Goal: Contribute content: Contribute content

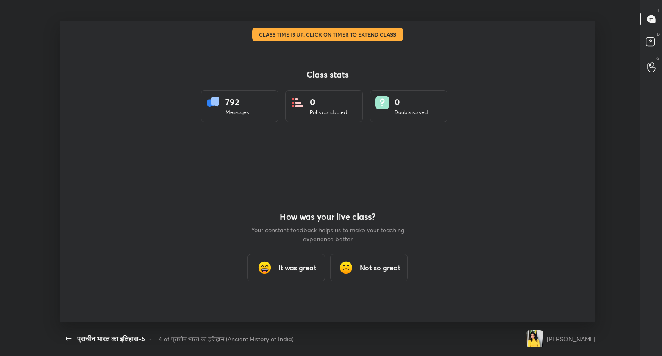
scroll to position [3, 0]
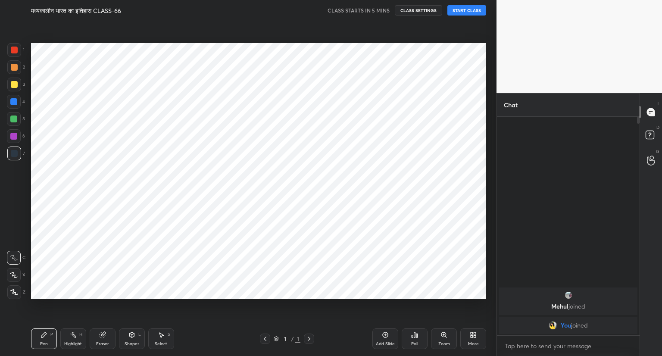
scroll to position [301, 462]
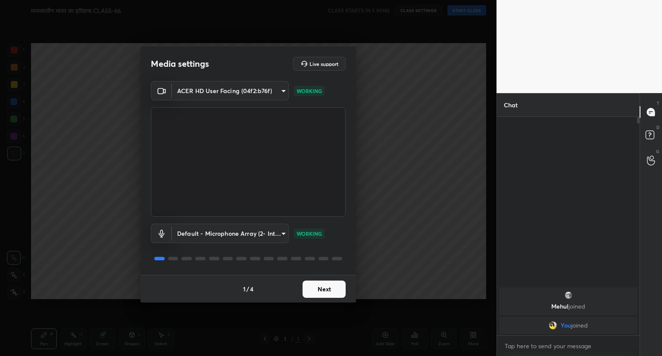
click at [327, 293] on button "Next" at bounding box center [324, 289] width 43 height 17
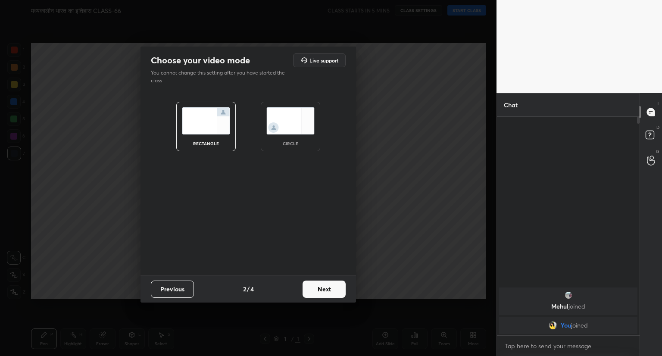
click at [327, 293] on button "Next" at bounding box center [324, 289] width 43 height 17
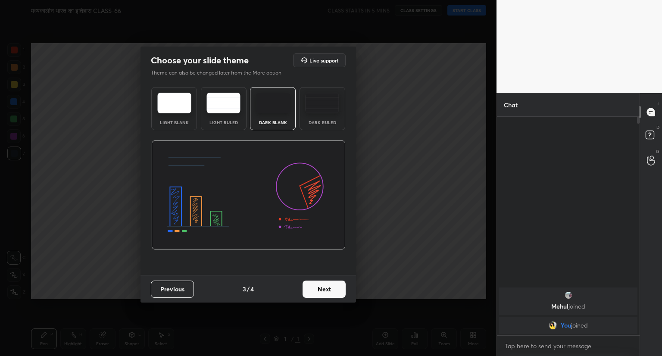
click at [327, 293] on button "Next" at bounding box center [324, 289] width 43 height 17
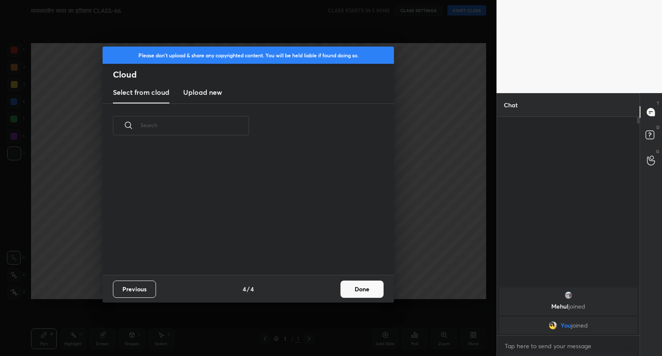
scroll to position [128, 277]
click at [373, 287] on button "Done" at bounding box center [362, 289] width 43 height 17
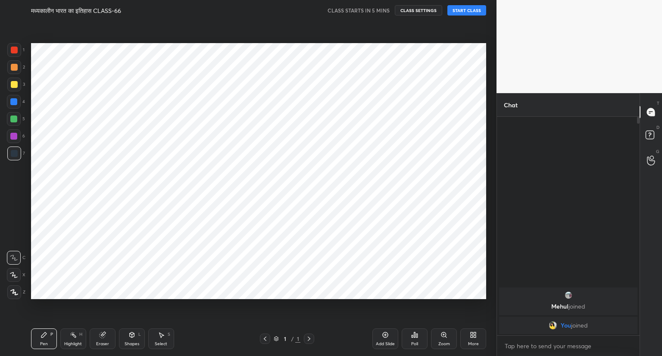
click at [465, 8] on button "START CLASS" at bounding box center [467, 10] width 39 height 10
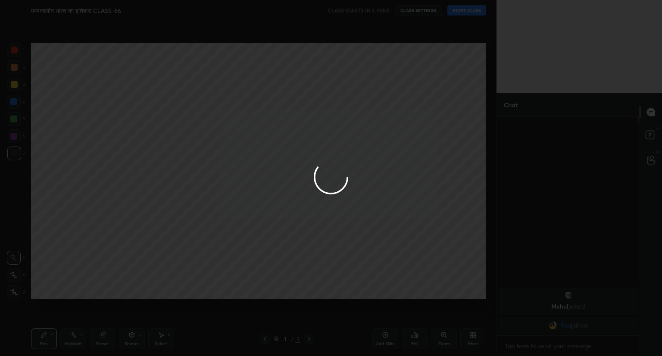
type textarea "x"
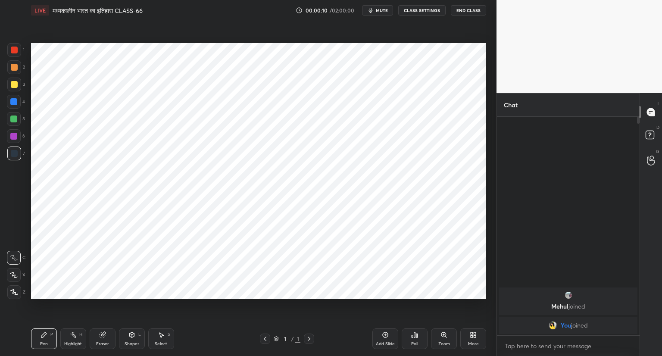
click at [384, 334] on icon at bounding box center [385, 335] width 7 height 7
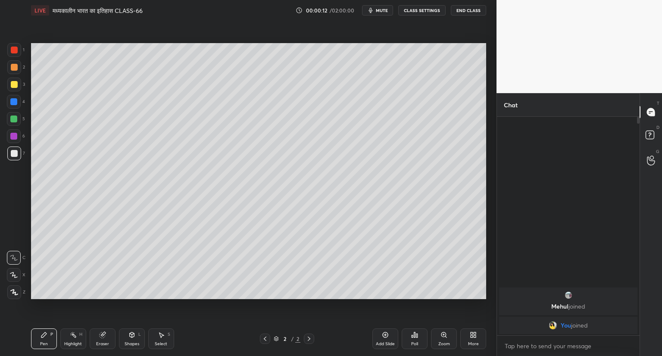
click at [382, 9] on span "mute" at bounding box center [382, 10] width 12 height 6
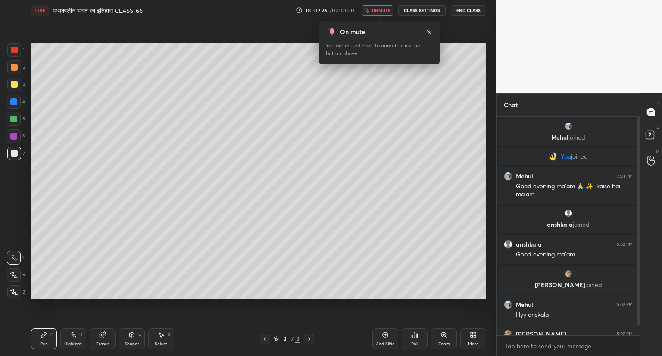
click at [382, 9] on span "unmute" at bounding box center [381, 10] width 19 height 6
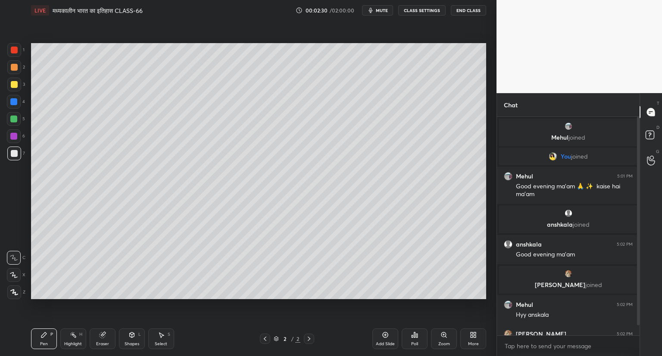
scroll to position [18, 0]
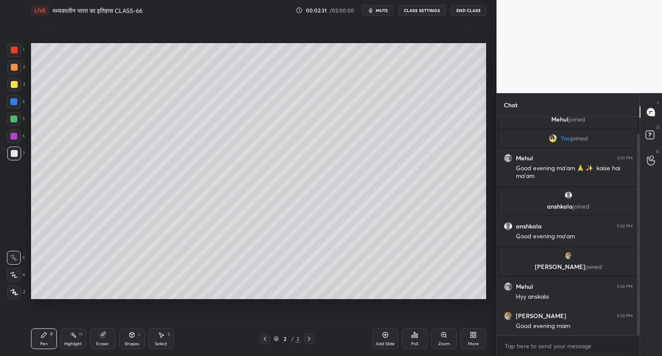
drag, startPoint x: 638, startPoint y: 240, endPoint x: 638, endPoint y: 289, distance: 48.7
click at [638, 289] on div at bounding box center [638, 235] width 3 height 202
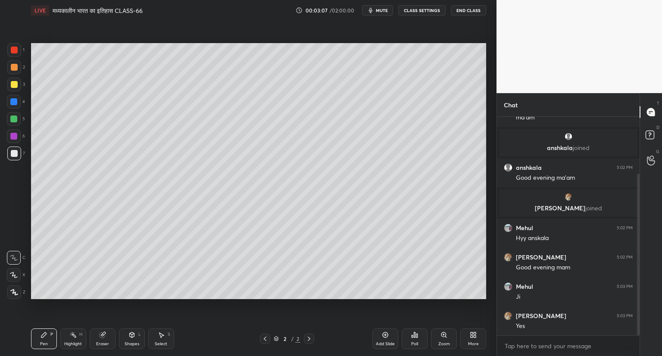
scroll to position [106, 0]
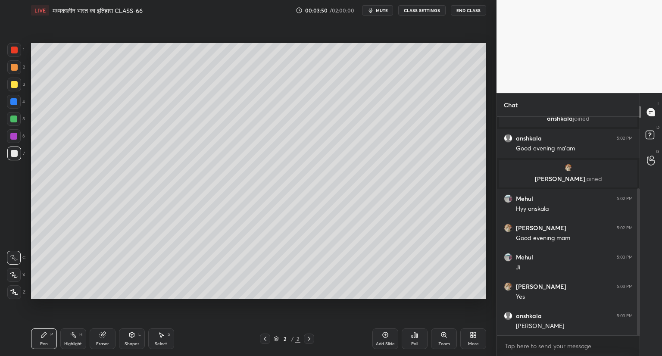
click at [470, 334] on icon at bounding box center [473, 335] width 7 height 7
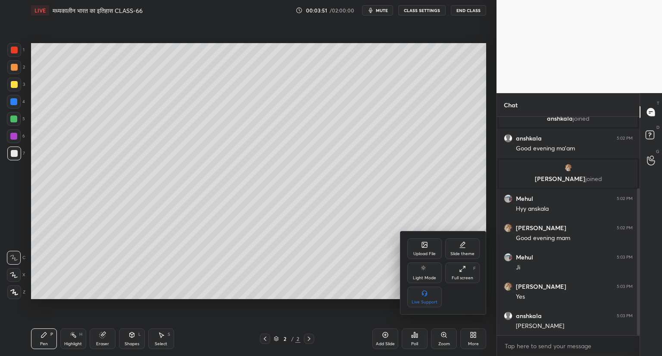
click at [418, 247] on div "Upload File" at bounding box center [425, 248] width 35 height 21
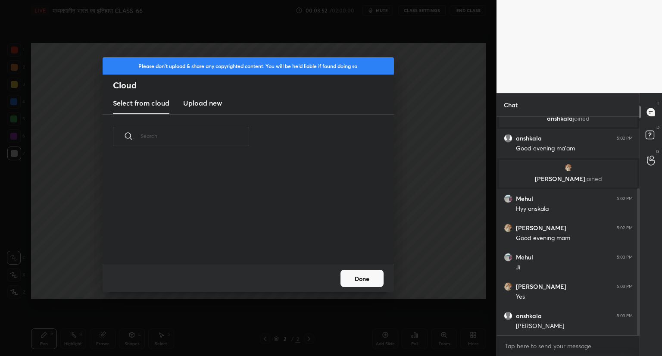
click at [418, 247] on div "Please don't upload & share any copyrighted content. You will be held liable if…" at bounding box center [248, 178] width 497 height 356
click at [213, 105] on h3 "Upload new" at bounding box center [202, 103] width 39 height 10
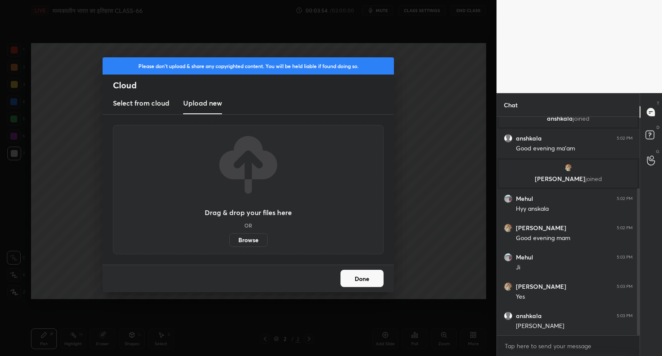
click at [253, 242] on label "Browse" at bounding box center [248, 240] width 38 height 14
click at [229, 242] on input "Browse" at bounding box center [229, 240] width 0 height 14
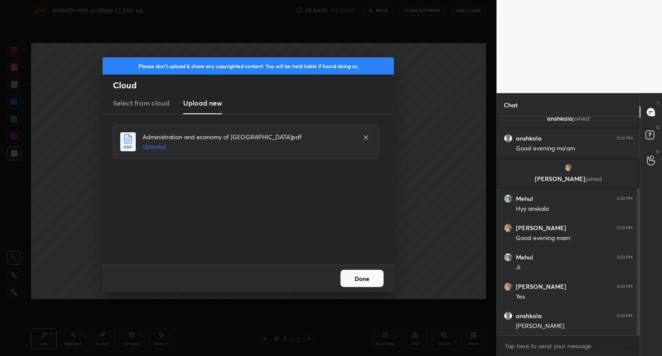
click at [364, 279] on button "Done" at bounding box center [362, 278] width 43 height 17
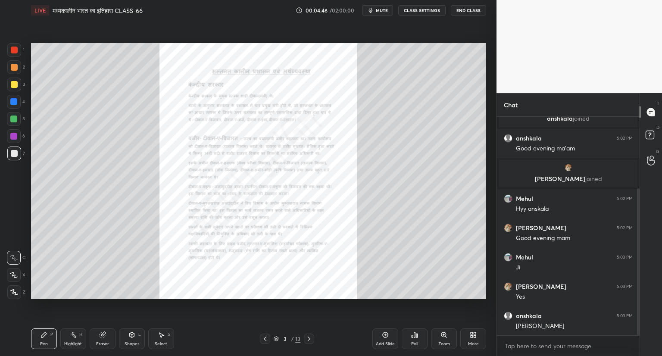
click at [474, 337] on icon at bounding box center [475, 337] width 2 height 2
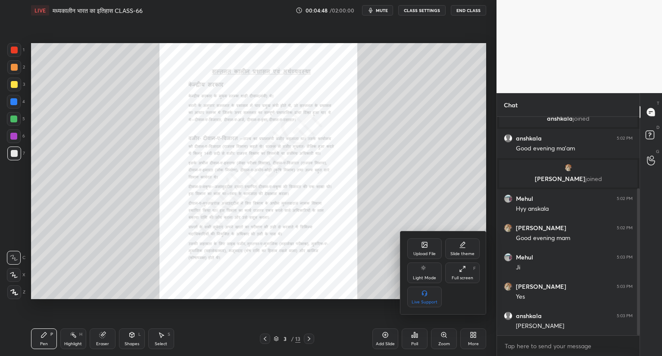
click at [427, 241] on div "Upload File" at bounding box center [425, 248] width 35 height 21
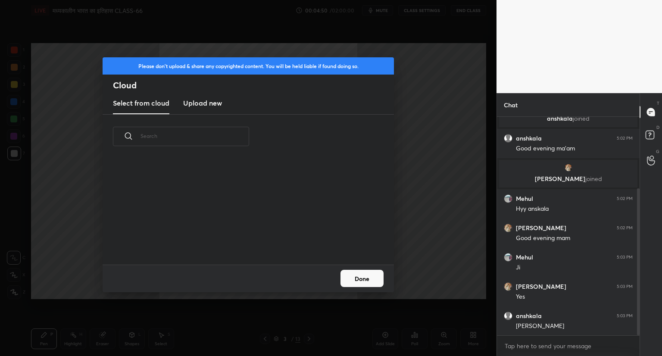
click at [209, 109] on new "Upload new" at bounding box center [202, 104] width 39 height 22
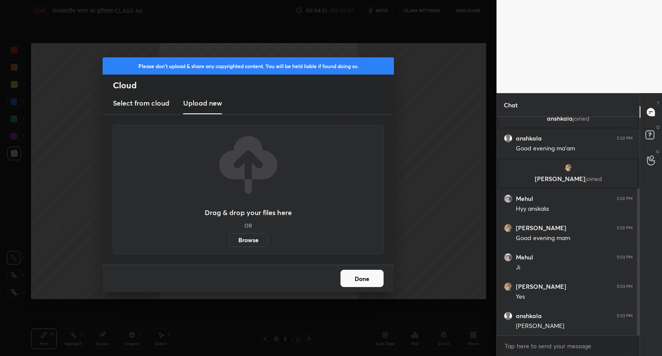
click at [248, 240] on label "Browse" at bounding box center [248, 240] width 38 height 14
click at [229, 240] on input "Browse" at bounding box center [229, 240] width 0 height 14
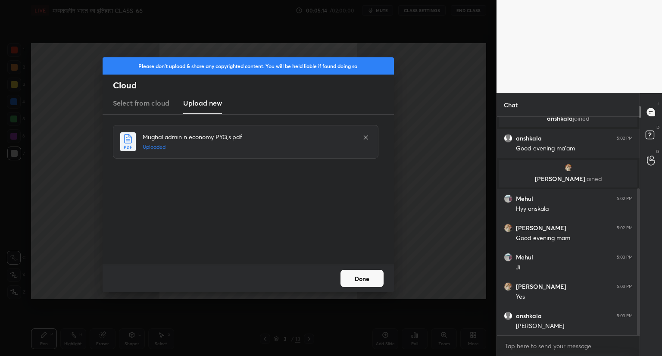
drag, startPoint x: 639, startPoint y: 305, endPoint x: 642, endPoint y: 320, distance: 15.3
click at [642, 320] on div "Chat [PERSON_NAME] 5:01 PM Good evening ma'am 🙏 ✨️ kaise hai ma'am anshkala joi…" at bounding box center [580, 224] width 166 height 263
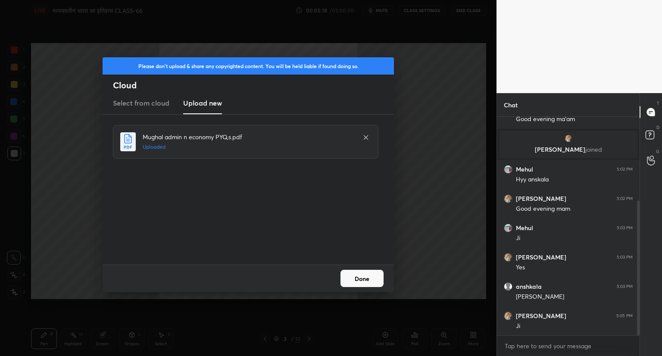
click at [355, 275] on button "Done" at bounding box center [362, 278] width 43 height 17
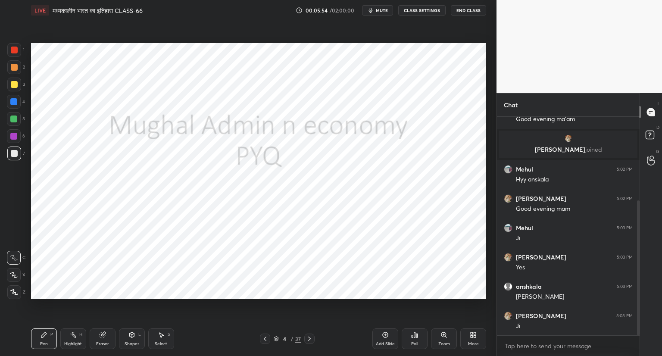
drag, startPoint x: 640, startPoint y: 241, endPoint x: 641, endPoint y: 249, distance: 8.7
click at [641, 249] on div "Chat anshkala joined anshkala 5:02 PM Good evening ma'am [PERSON_NAME] joined […" at bounding box center [580, 224] width 166 height 263
drag, startPoint x: 641, startPoint y: 249, endPoint x: 640, endPoint y: 201, distance: 48.8
click at [640, 201] on div "Chat anshkala joined anshkala 5:02 PM Good evening ma'am [PERSON_NAME] joined […" at bounding box center [580, 224] width 166 height 263
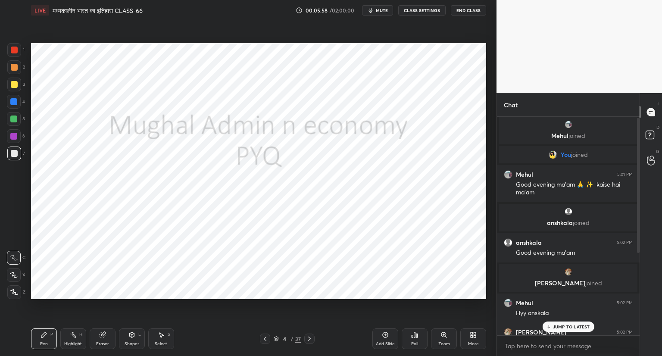
scroll to position [0, 0]
drag, startPoint x: 638, startPoint y: 214, endPoint x: 633, endPoint y: 129, distance: 85.1
click at [633, 129] on div "[PERSON_NAME] joined You joined [PERSON_NAME] 5:01 PM Good evening ma'am 🙏 ✨️ k…" at bounding box center [568, 226] width 143 height 219
click at [639, 145] on div at bounding box center [637, 226] width 5 height 219
click at [565, 325] on p "JUMP TO LATEST" at bounding box center [571, 326] width 37 height 5
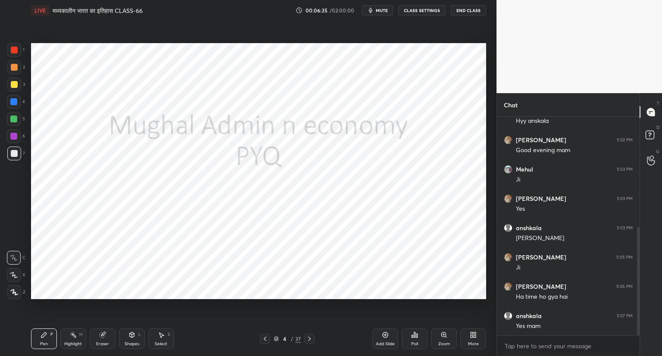
scroll to position [223, 0]
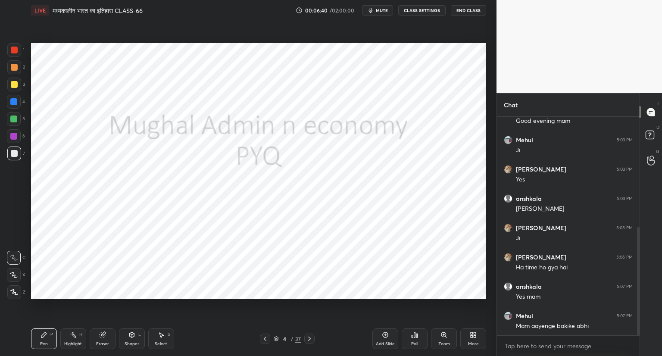
click at [15, 49] on div at bounding box center [14, 50] width 7 height 7
click at [14, 295] on div at bounding box center [14, 293] width 14 height 14
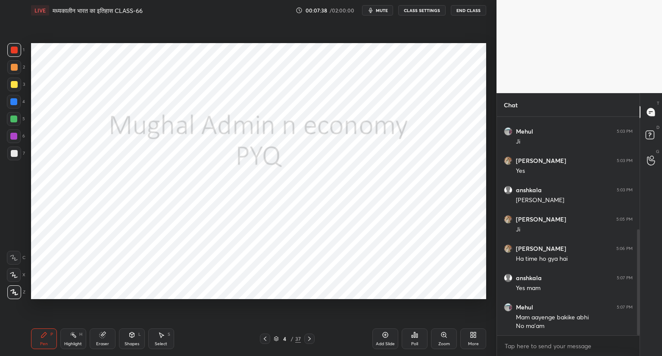
scroll to position [263, 0]
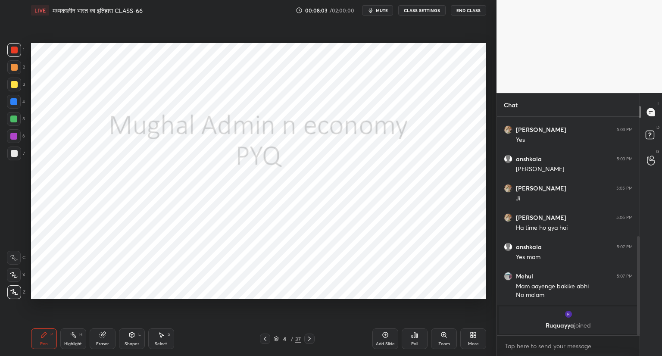
click at [378, 11] on span "mute" at bounding box center [382, 10] width 12 height 6
click at [379, 11] on span "unmute" at bounding box center [381, 10] width 19 height 6
click at [377, 7] on button "mute" at bounding box center [377, 10] width 31 height 10
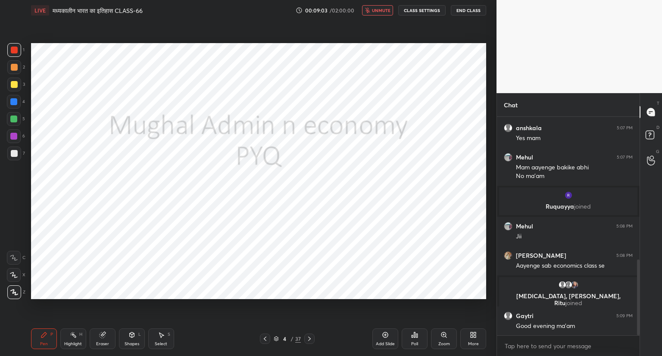
scroll to position [411, 0]
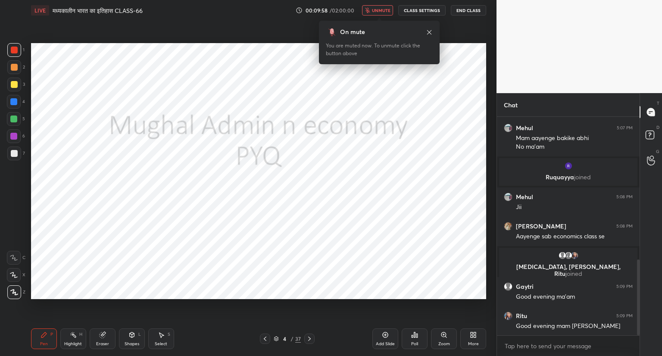
click at [381, 4] on div "LIVE मध्यकालीन भारत का इतिहास CLASS-66 00:09:58 / 02:00:00 unmute CLASS SETTING…" at bounding box center [258, 10] width 455 height 21
click at [383, 12] on span "unmute" at bounding box center [381, 10] width 19 height 6
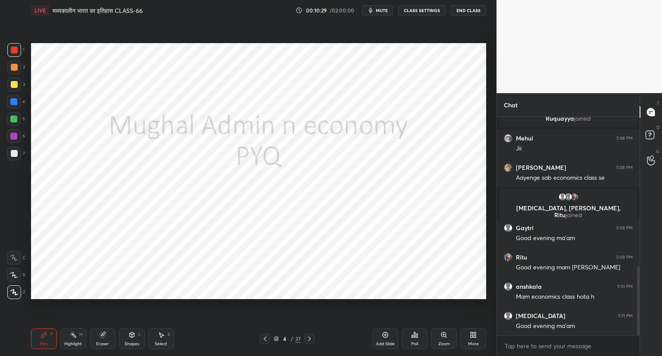
scroll to position [499, 0]
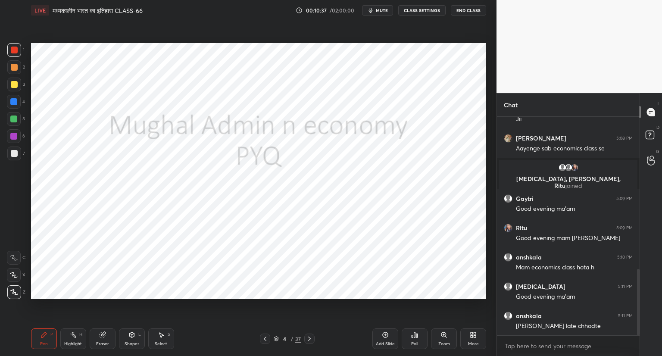
click at [311, 340] on icon at bounding box center [309, 339] width 7 height 7
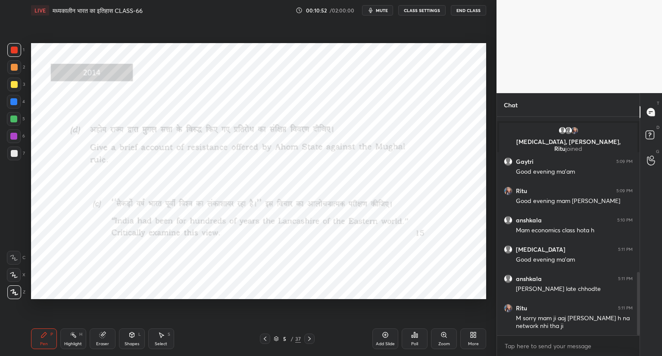
scroll to position [566, 0]
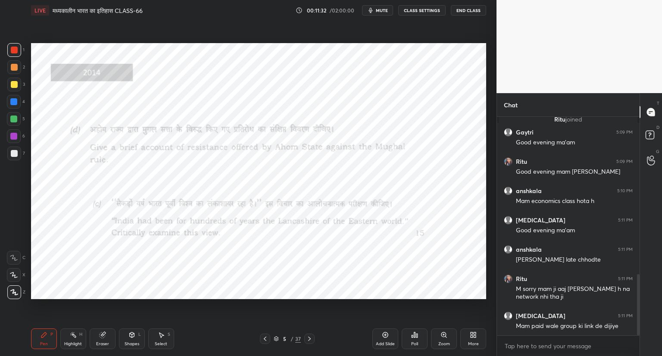
click at [446, 335] on icon at bounding box center [444, 335] width 5 height 5
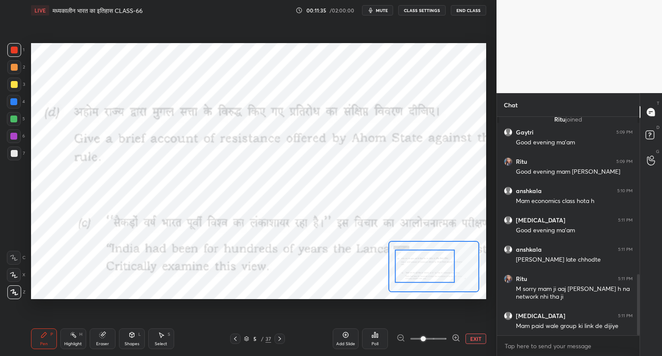
click at [400, 337] on div at bounding box center [429, 339] width 64 height 10
click at [399, 339] on div at bounding box center [429, 339] width 64 height 10
click at [399, 338] on div at bounding box center [429, 339] width 64 height 10
click at [399, 337] on div at bounding box center [429, 339] width 64 height 10
click at [476, 339] on button "EXIT" at bounding box center [476, 339] width 21 height 10
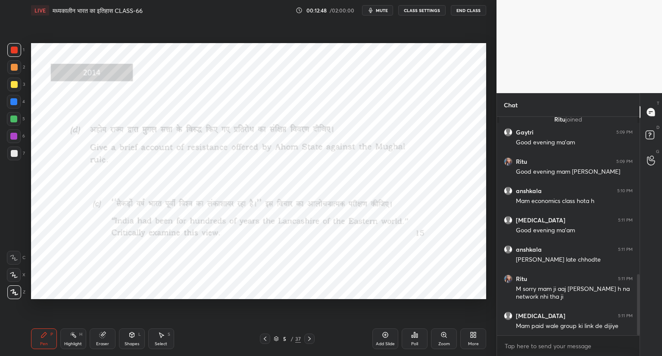
scroll to position [595, 0]
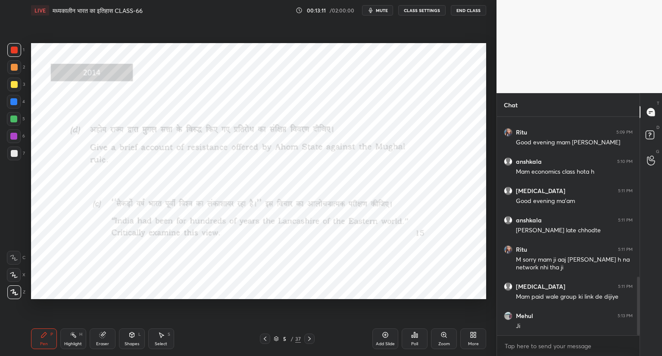
click at [103, 334] on icon at bounding box center [103, 336] width 6 height 6
click at [18, 292] on span "Erase all" at bounding box center [13, 292] width 13 height 6
click at [16, 256] on icon at bounding box center [14, 258] width 8 height 6
click at [14, 274] on icon at bounding box center [14, 275] width 8 height 6
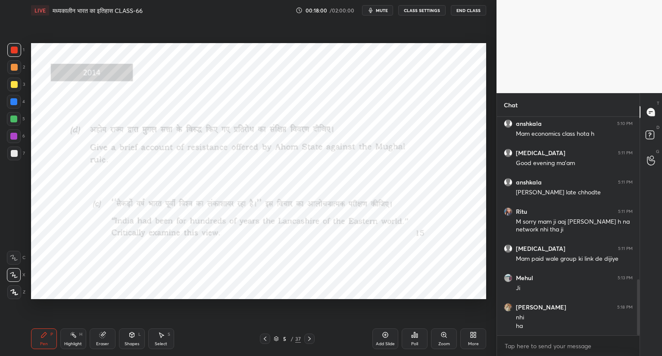
scroll to position [642, 0]
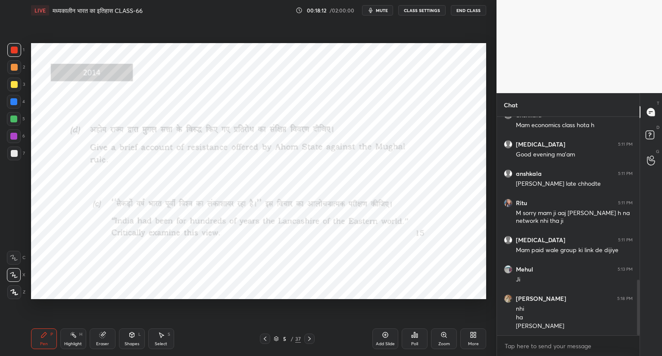
click at [309, 339] on icon at bounding box center [309, 339] width 3 height 4
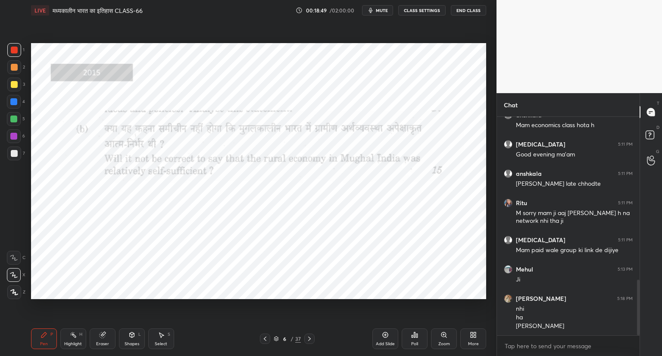
scroll to position [671, 0]
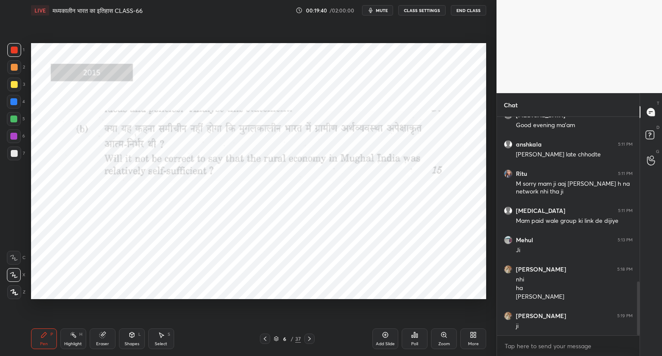
click at [384, 333] on icon at bounding box center [386, 336] width 6 height 6
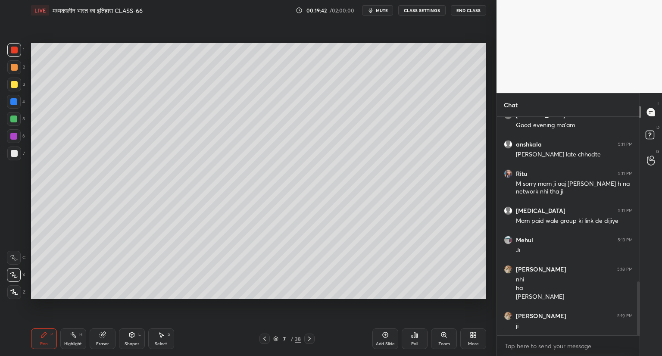
click at [15, 155] on div at bounding box center [14, 153] width 7 height 7
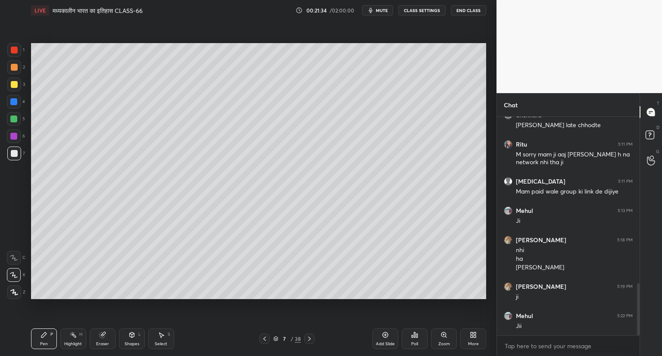
click at [144, 347] on div "Shapes L" at bounding box center [132, 339] width 26 height 21
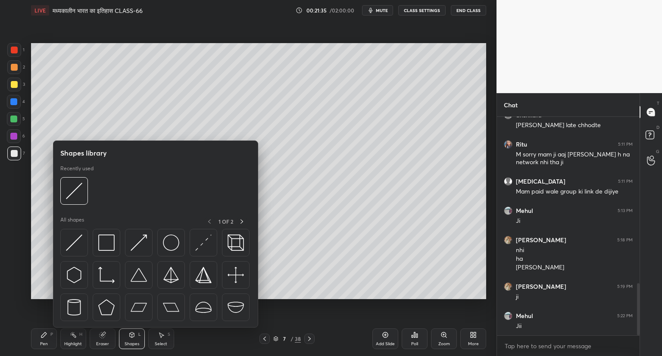
click at [103, 339] on div "Eraser" at bounding box center [103, 339] width 26 height 21
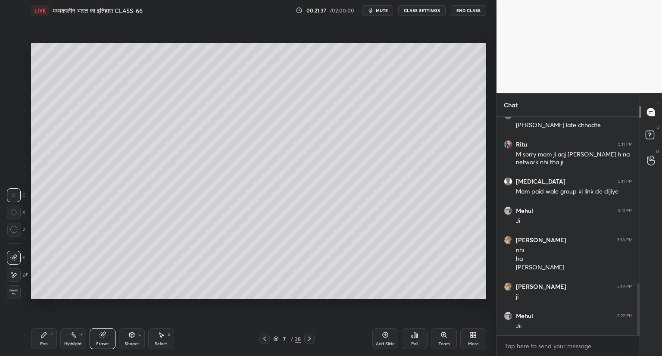
click at [14, 229] on icon at bounding box center [14, 230] width 8 height 8
click at [44, 339] on div "Pen P" at bounding box center [44, 339] width 26 height 21
click at [389, 333] on icon at bounding box center [385, 335] width 7 height 7
click at [264, 340] on icon at bounding box center [264, 339] width 7 height 7
click at [264, 337] on icon at bounding box center [264, 339] width 7 height 7
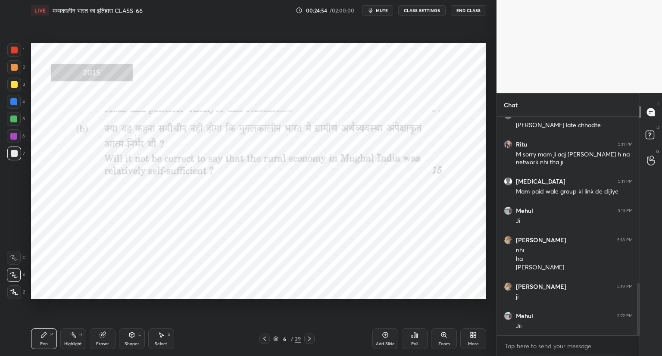
click at [311, 336] on icon at bounding box center [309, 339] width 7 height 7
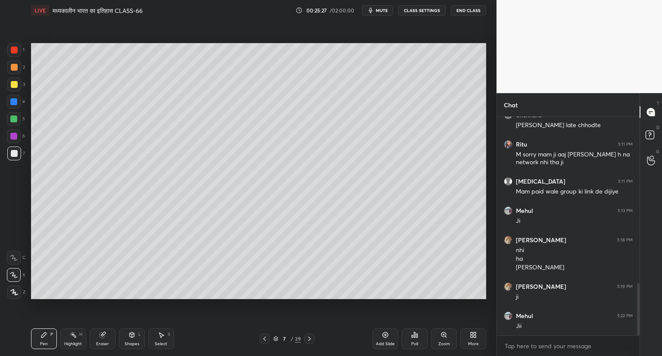
click at [310, 338] on icon at bounding box center [309, 339] width 3 height 4
click at [312, 337] on icon at bounding box center [309, 339] width 7 height 7
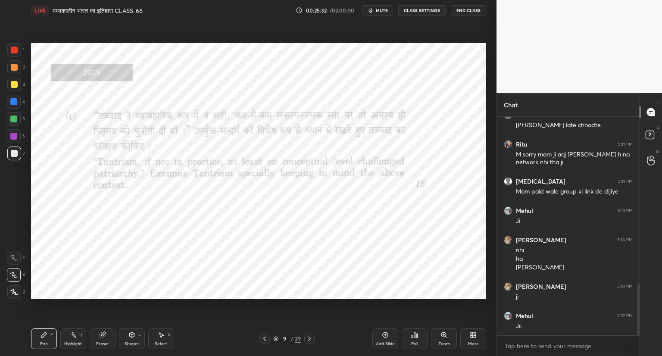
click at [13, 52] on div at bounding box center [14, 50] width 7 height 7
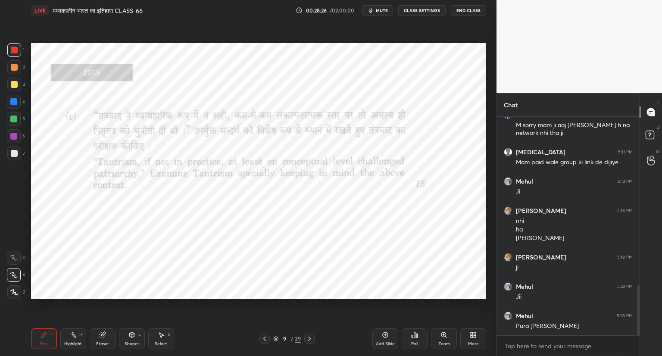
click at [383, 334] on icon at bounding box center [386, 336] width 6 height 6
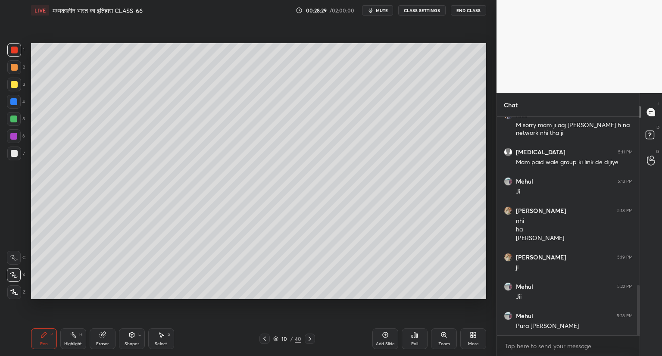
click at [17, 152] on div at bounding box center [14, 154] width 14 height 14
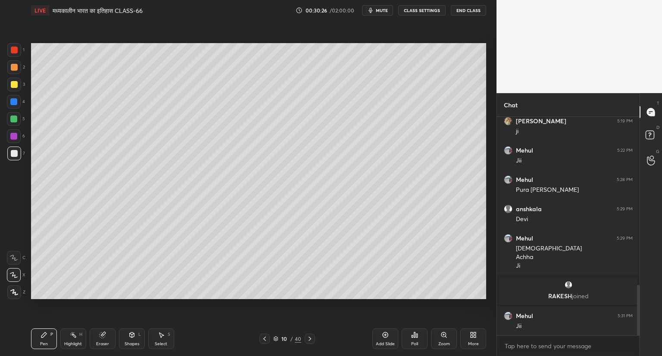
scroll to position [729, 0]
click at [383, 336] on icon at bounding box center [385, 335] width 7 height 7
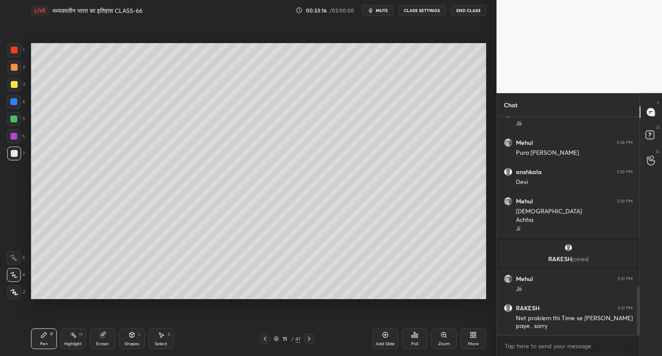
click at [386, 335] on icon at bounding box center [385, 335] width 3 height 3
click at [309, 339] on icon at bounding box center [309, 339] width 7 height 7
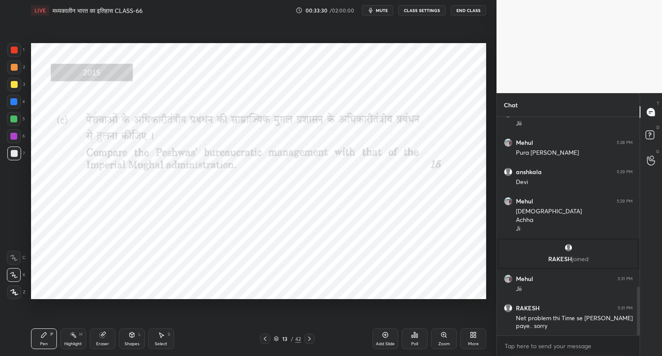
click at [17, 51] on div at bounding box center [14, 50] width 7 height 7
click at [311, 337] on icon at bounding box center [309, 339] width 7 height 7
click at [448, 336] on div "Zoom" at bounding box center [444, 339] width 26 height 21
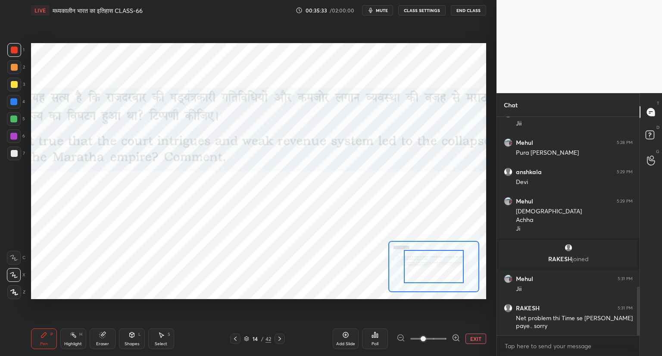
click at [479, 338] on button "EXIT" at bounding box center [476, 339] width 21 height 10
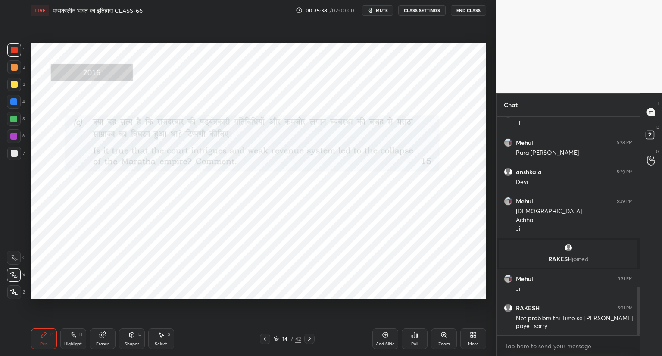
click at [311, 337] on icon at bounding box center [309, 339] width 7 height 7
click at [309, 336] on icon at bounding box center [309, 339] width 7 height 7
click at [311, 339] on icon at bounding box center [309, 339] width 7 height 7
click at [446, 335] on icon at bounding box center [444, 335] width 5 height 5
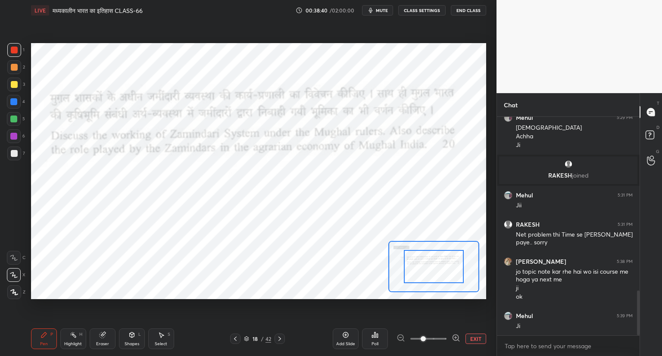
scroll to position [879, 0]
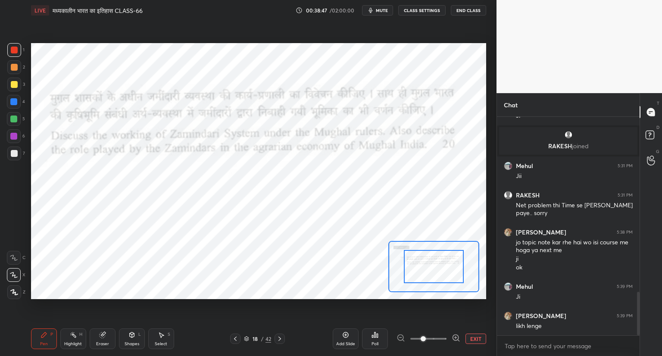
click at [280, 337] on icon at bounding box center [279, 339] width 7 height 7
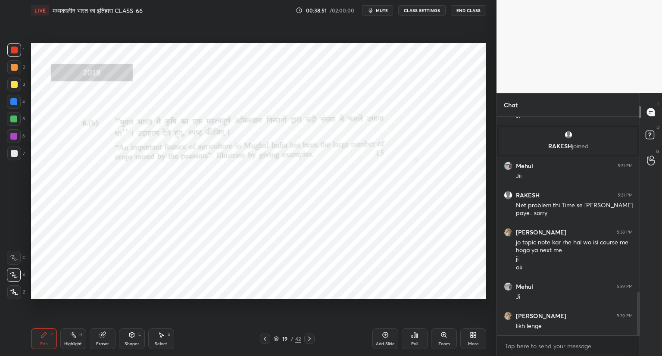
click at [447, 338] on icon at bounding box center [444, 335] width 7 height 7
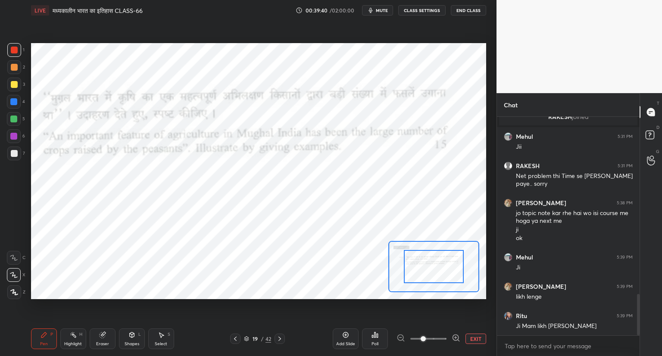
scroll to position [938, 0]
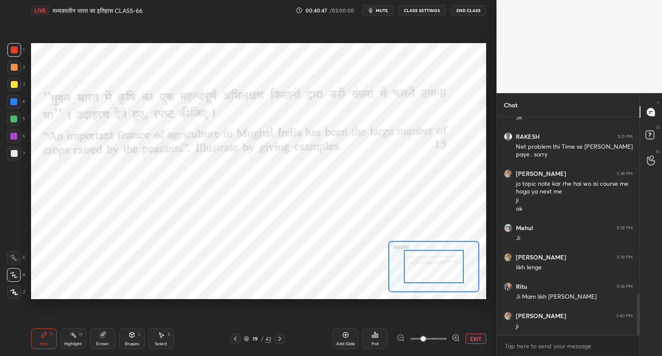
click at [478, 339] on button "EXIT" at bounding box center [476, 339] width 21 height 10
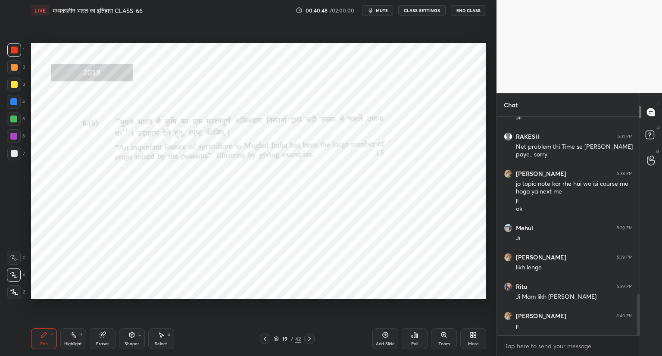
click at [310, 336] on icon at bounding box center [309, 339] width 7 height 7
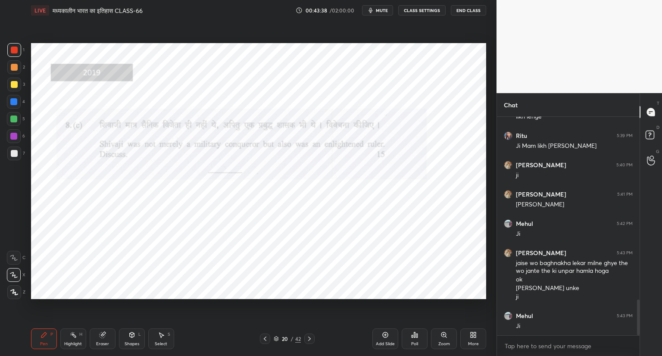
scroll to position [1126, 0]
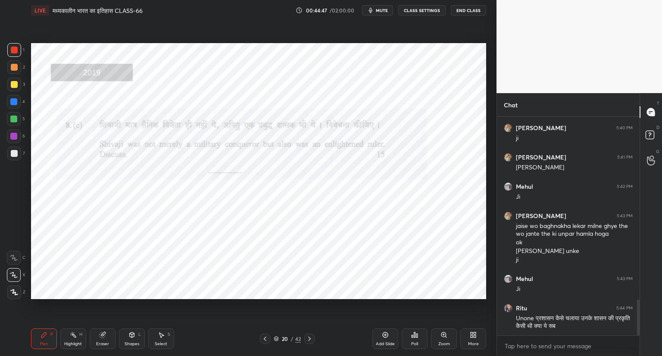
click at [311, 335] on div at bounding box center [309, 339] width 10 height 10
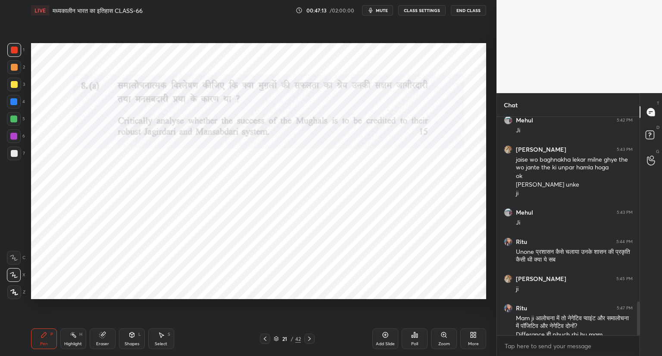
scroll to position [1201, 0]
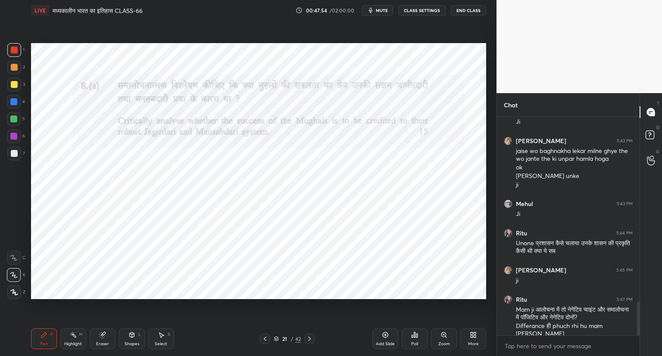
click at [91, 306] on div "Setting up your live class Poll for secs No correct answer Start poll" at bounding box center [259, 171] width 462 height 301
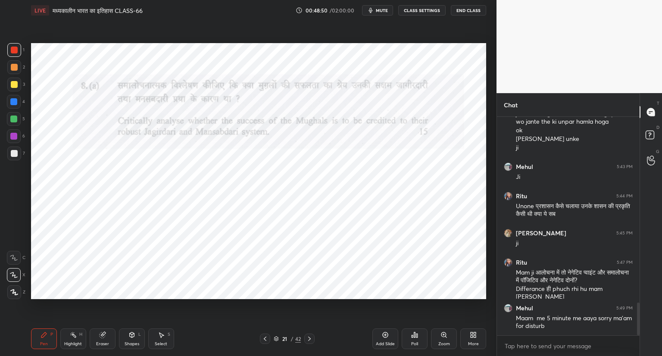
click at [386, 335] on icon at bounding box center [385, 335] width 7 height 7
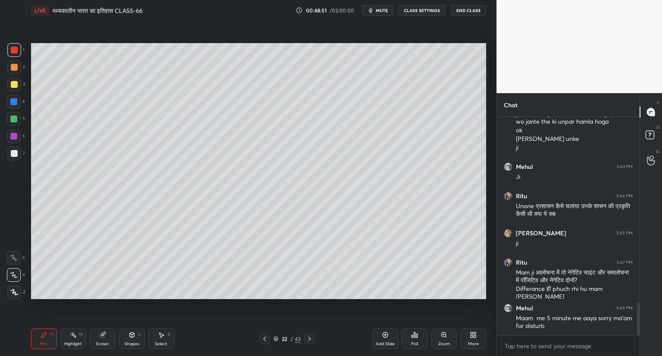
click at [309, 337] on icon at bounding box center [309, 339] width 7 height 7
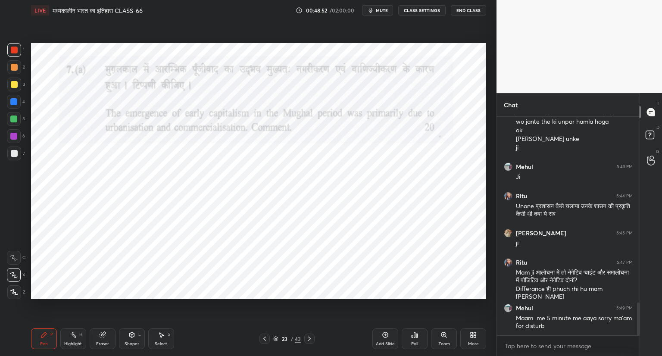
click at [312, 337] on icon at bounding box center [309, 339] width 7 height 7
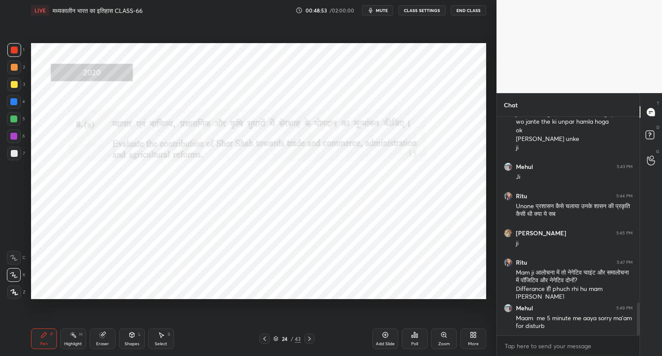
click at [266, 337] on icon at bounding box center [265, 339] width 3 height 4
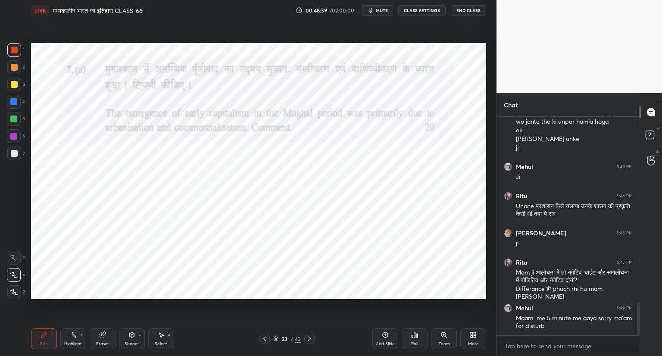
click at [266, 335] on div at bounding box center [265, 339] width 10 height 10
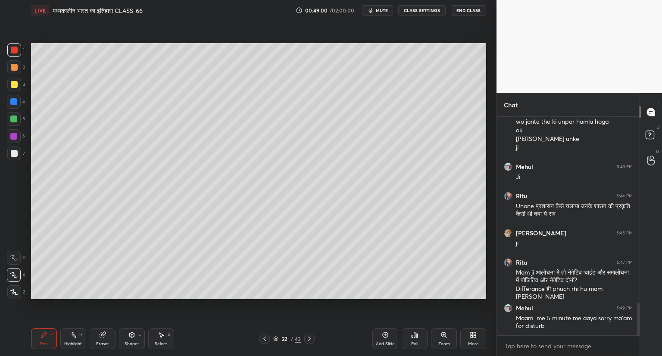
click at [266, 338] on icon at bounding box center [264, 339] width 7 height 7
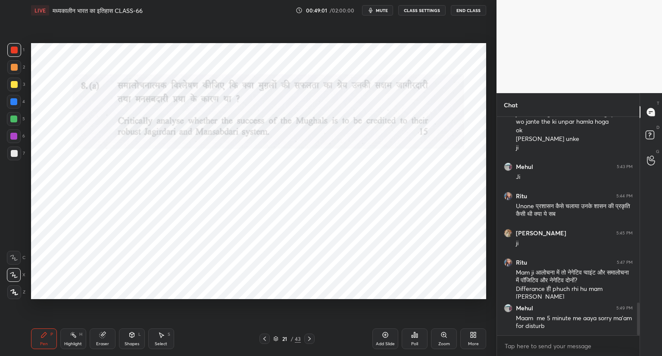
click at [266, 339] on icon at bounding box center [264, 339] width 7 height 7
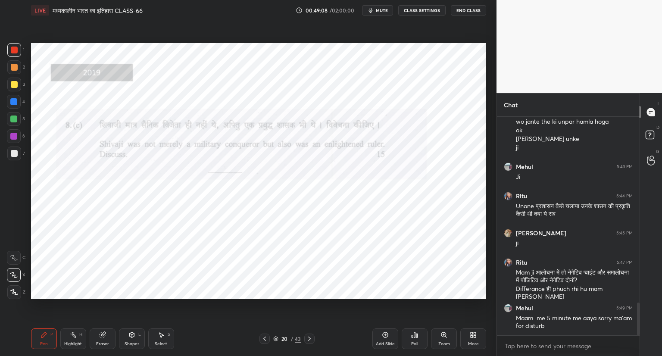
click at [307, 337] on icon at bounding box center [309, 339] width 7 height 7
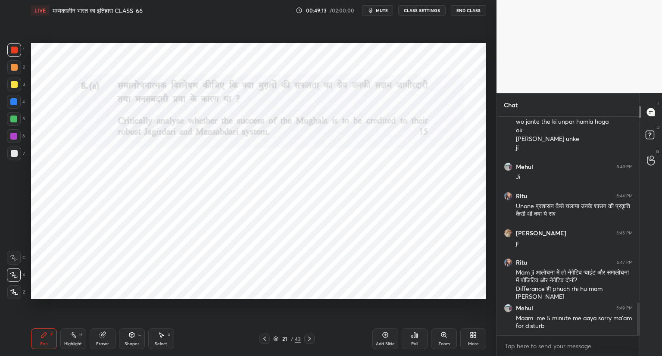
click at [309, 339] on icon at bounding box center [309, 339] width 7 height 7
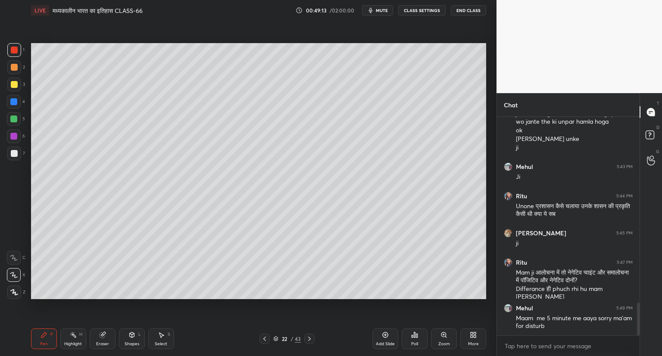
click at [311, 339] on icon at bounding box center [309, 339] width 7 height 7
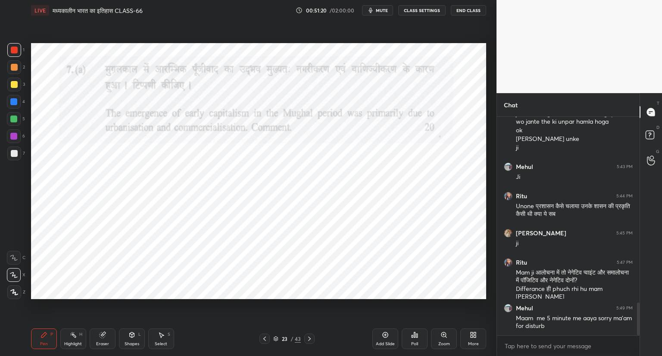
click at [309, 336] on icon at bounding box center [309, 339] width 7 height 7
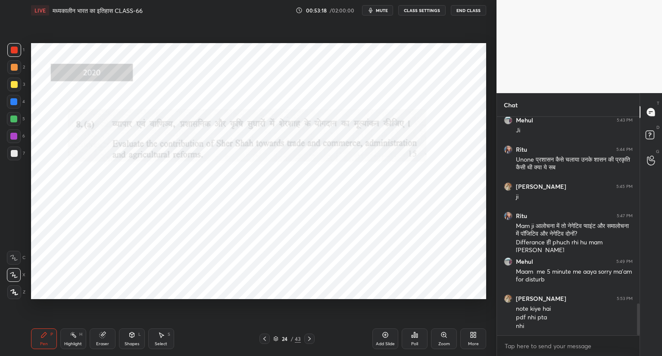
scroll to position [1293, 0]
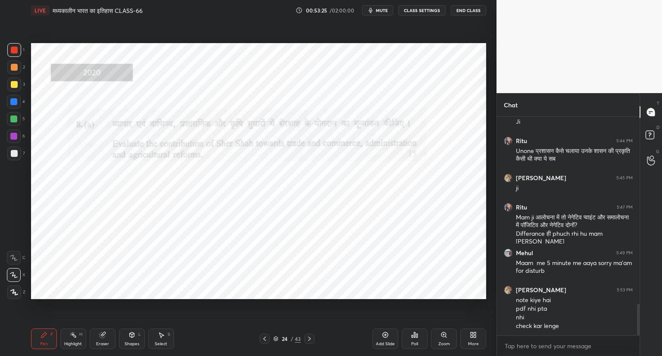
click at [308, 342] on icon at bounding box center [309, 339] width 7 height 7
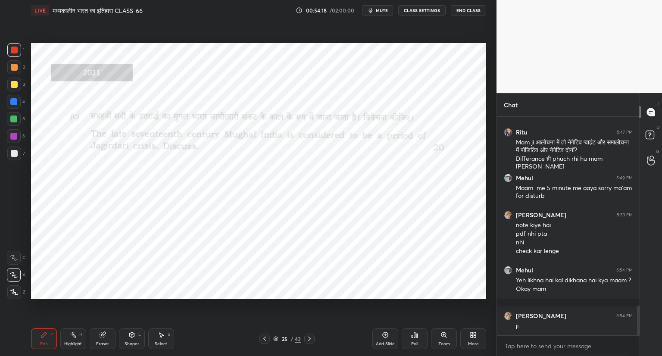
scroll to position [1397, 0]
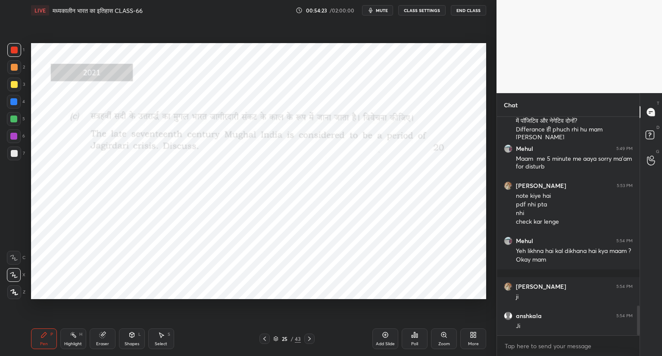
click at [385, 334] on icon at bounding box center [385, 335] width 7 height 7
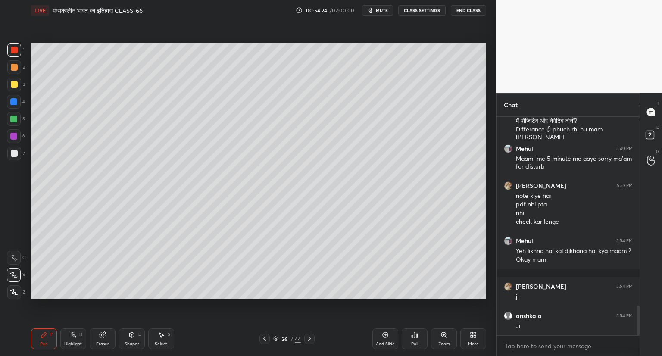
click at [16, 155] on div at bounding box center [14, 153] width 7 height 7
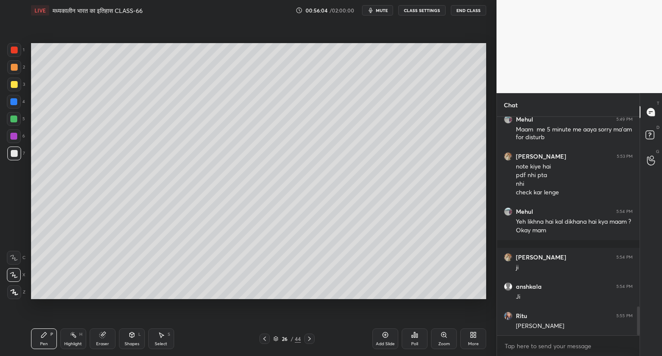
click at [388, 332] on icon at bounding box center [385, 335] width 7 height 7
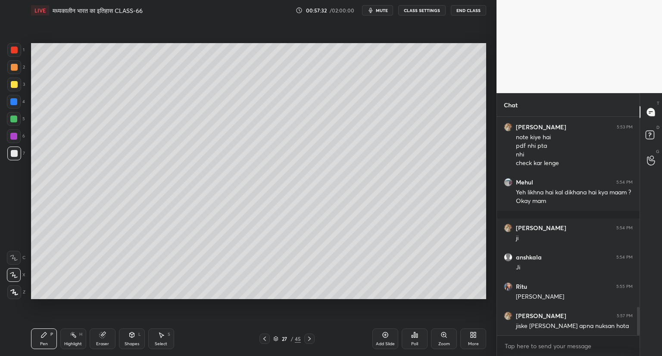
scroll to position [1485, 0]
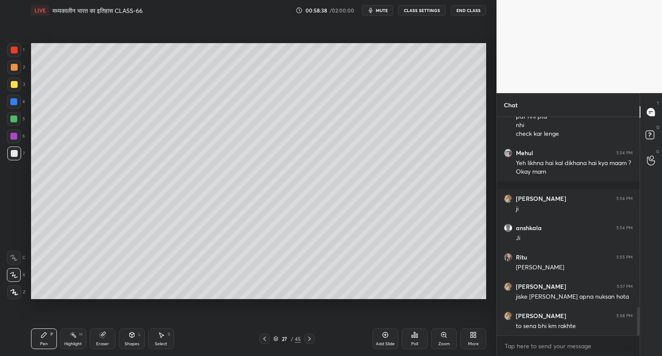
click at [266, 339] on icon at bounding box center [264, 339] width 7 height 7
click at [266, 340] on icon at bounding box center [264, 339] width 7 height 7
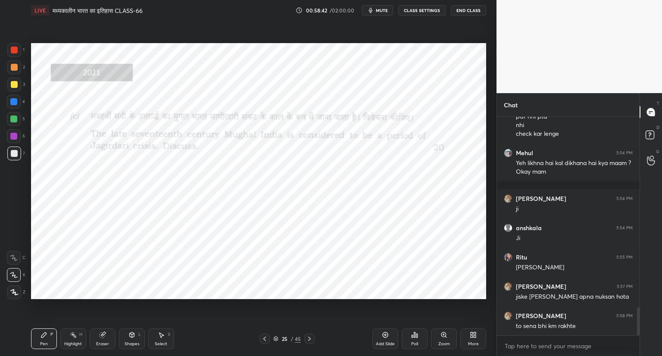
click at [7, 45] on div "1 2 3 4 5 6 7" at bounding box center [16, 103] width 18 height 121
click at [16, 50] on div at bounding box center [14, 50] width 7 height 7
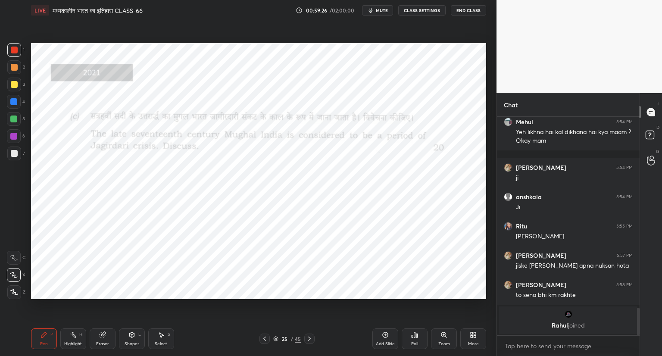
click at [309, 333] on div "Pen P Highlight H Eraser Shapes L Select S 25 / 45 Add Slide Poll Zoom More" at bounding box center [258, 339] width 455 height 35
click at [311, 335] on div at bounding box center [309, 339] width 10 height 10
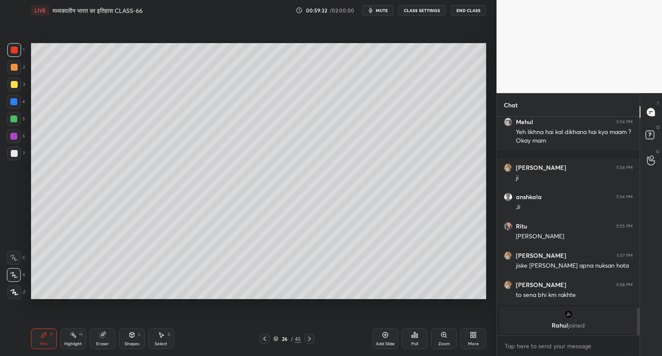
click at [307, 338] on icon at bounding box center [309, 339] width 7 height 7
click at [308, 339] on icon at bounding box center [309, 339] width 7 height 7
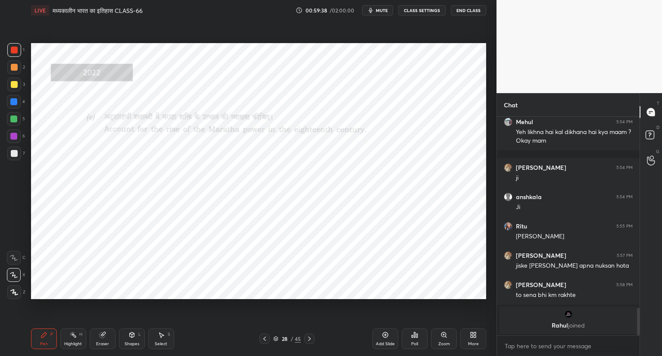
click at [386, 335] on icon at bounding box center [385, 335] width 3 height 3
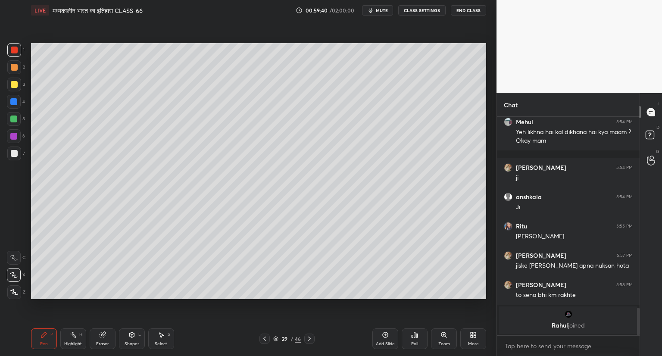
click at [268, 338] on icon at bounding box center [264, 339] width 7 height 7
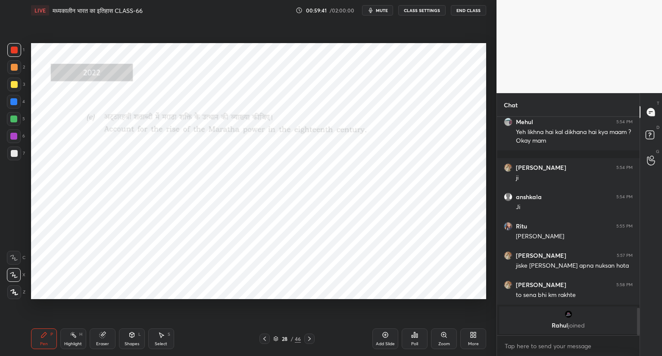
click at [442, 337] on icon at bounding box center [444, 335] width 7 height 7
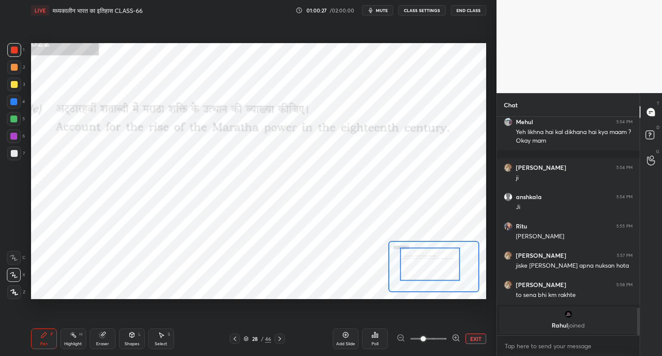
click at [278, 337] on icon at bounding box center [279, 339] width 7 height 7
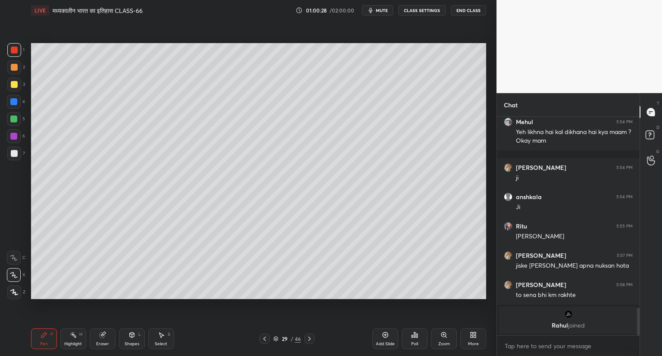
click at [312, 339] on icon at bounding box center [309, 339] width 7 height 7
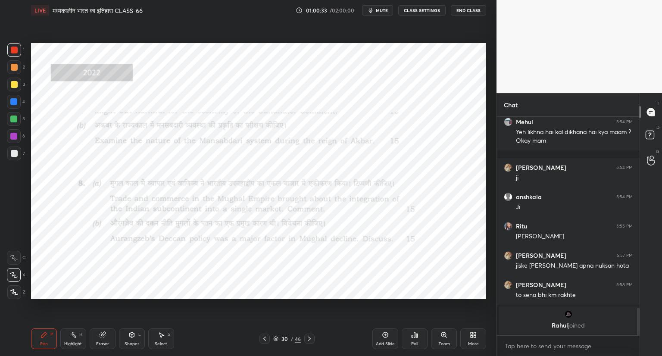
click at [442, 332] on icon at bounding box center [444, 335] width 7 height 7
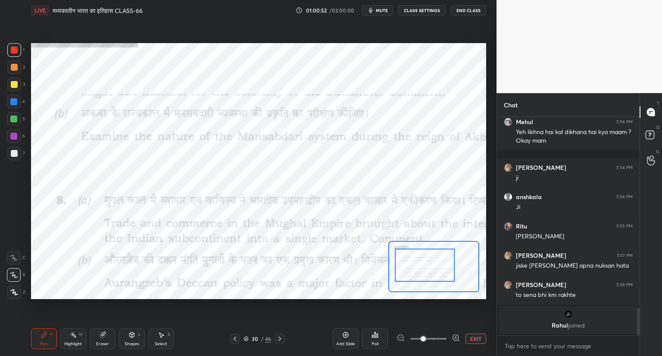
scroll to position [1304, 0]
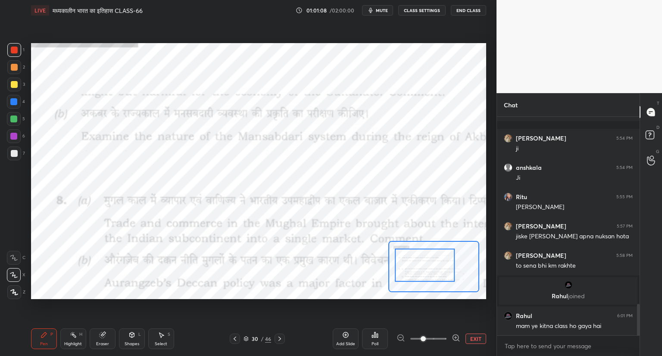
click at [477, 339] on button "EXIT" at bounding box center [476, 339] width 21 height 10
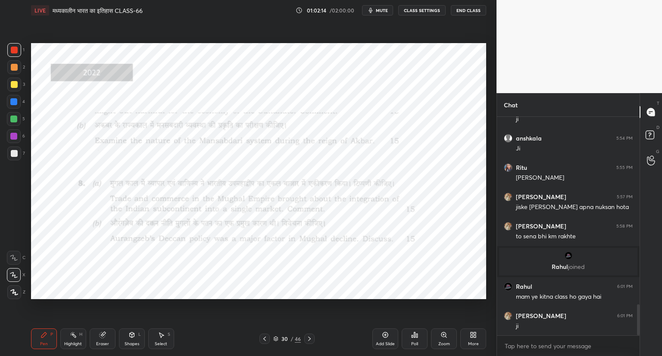
scroll to position [1363, 0]
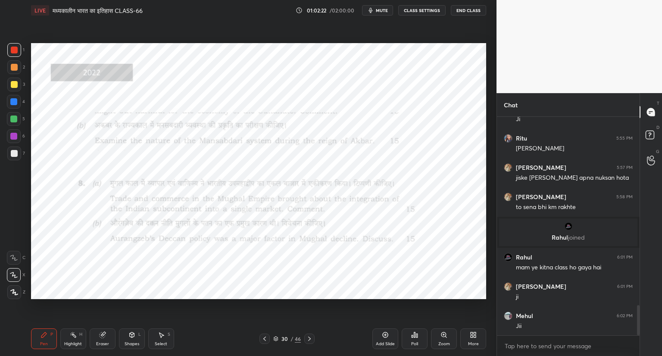
click at [306, 339] on icon at bounding box center [309, 339] width 7 height 7
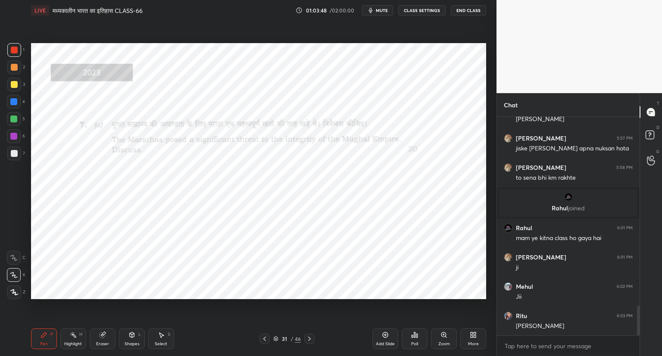
click at [308, 339] on icon at bounding box center [309, 339] width 7 height 7
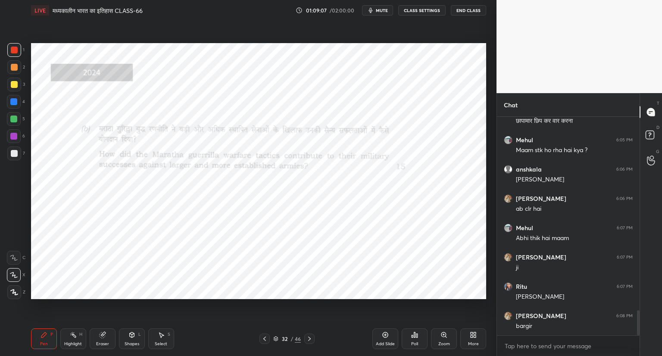
scroll to position [1715, 0]
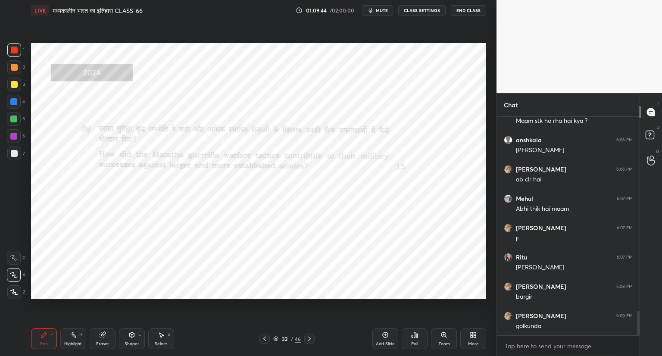
click at [311, 335] on div at bounding box center [309, 339] width 10 height 10
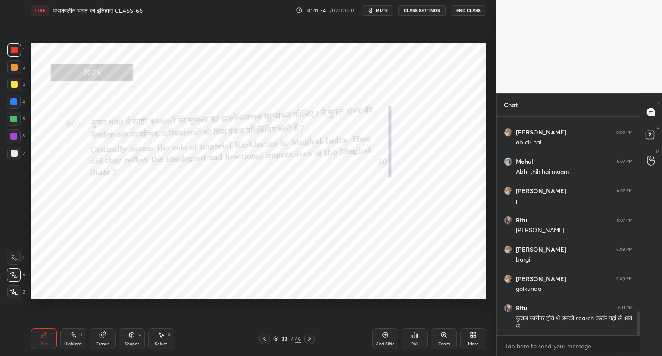
click at [311, 336] on icon at bounding box center [309, 339] width 7 height 7
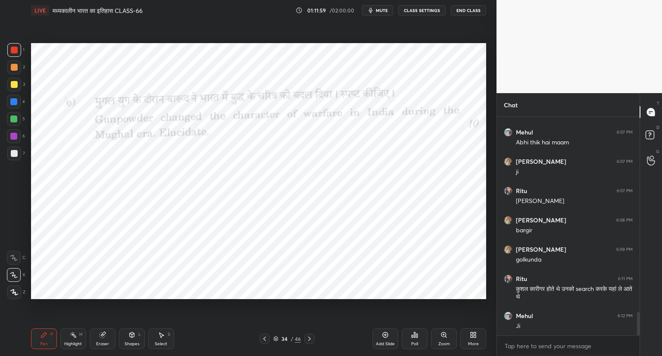
scroll to position [1811, 0]
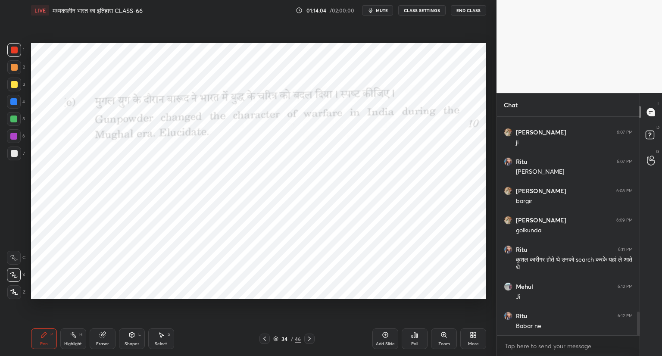
click at [308, 338] on icon at bounding box center [309, 339] width 7 height 7
click at [445, 333] on icon at bounding box center [444, 335] width 5 height 5
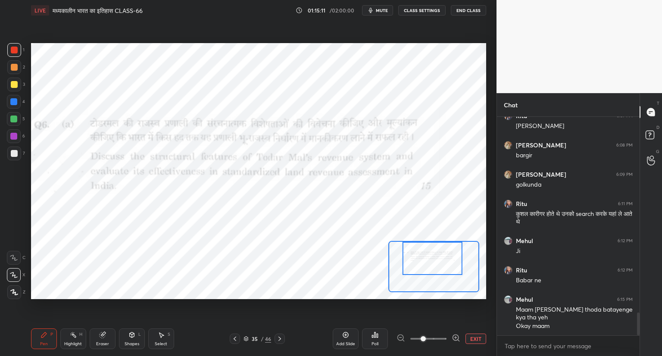
scroll to position [1886, 0]
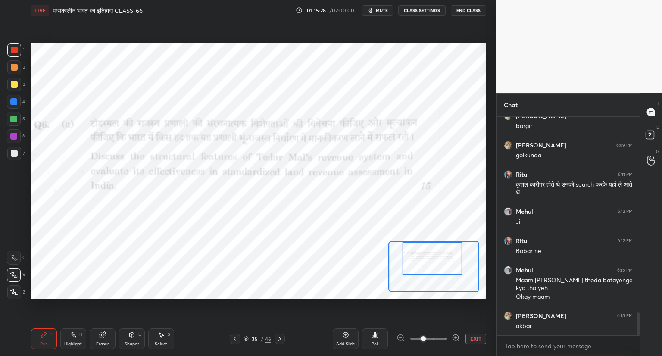
click at [279, 335] on div at bounding box center [280, 339] width 10 height 10
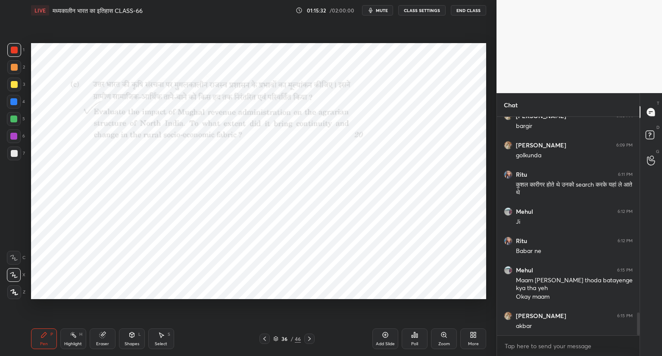
click at [445, 334] on icon at bounding box center [444, 335] width 5 height 5
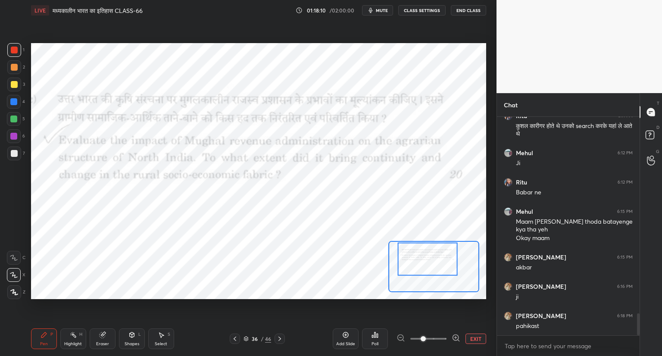
scroll to position [1953, 0]
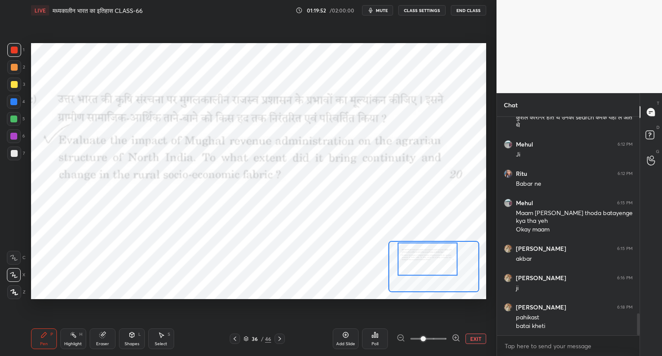
click at [279, 335] on div at bounding box center [280, 339] width 10 height 10
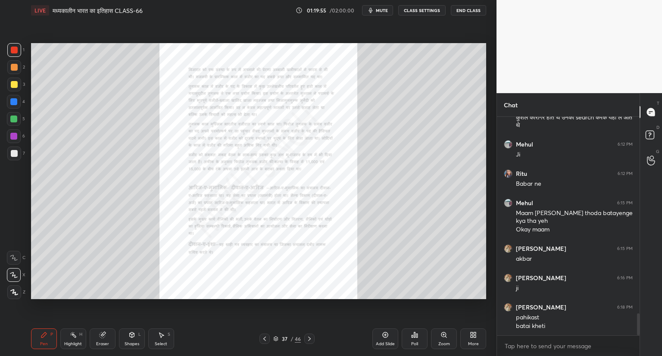
click at [267, 337] on icon at bounding box center [264, 339] width 7 height 7
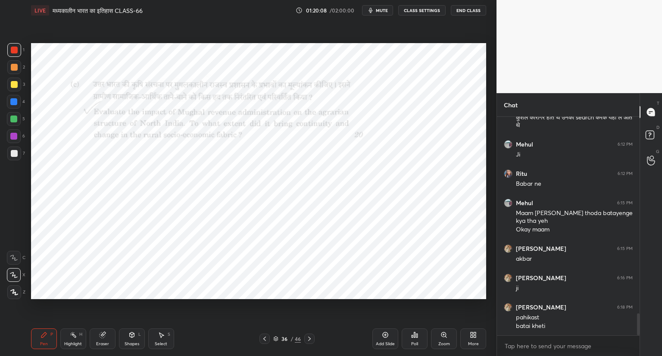
scroll to position [1982, 0]
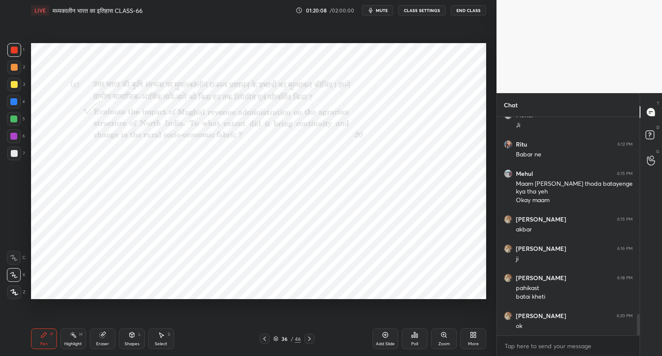
click at [383, 336] on icon at bounding box center [386, 336] width 6 height 6
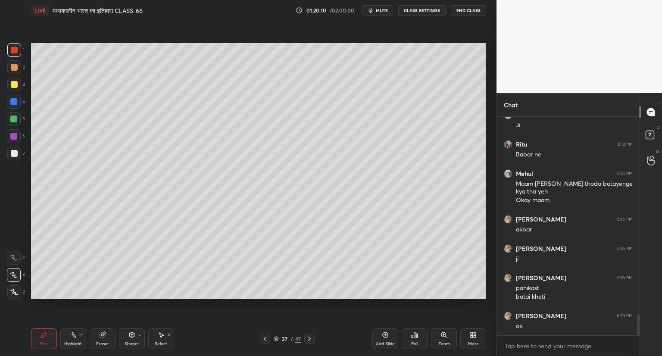
click at [16, 154] on div at bounding box center [14, 153] width 7 height 7
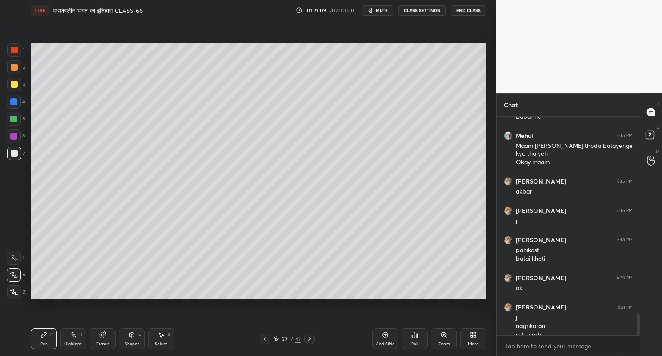
scroll to position [2029, 0]
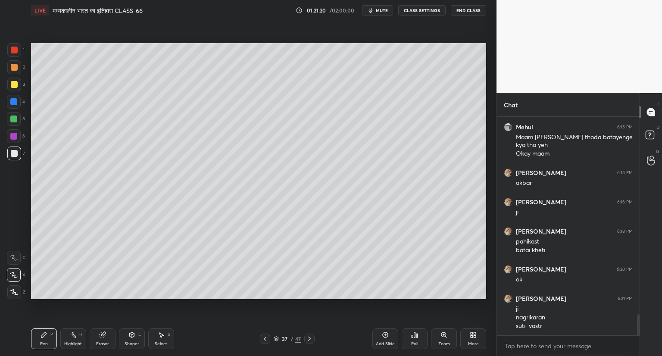
click at [490, 183] on div "Setting up your live class Poll for secs No correct answer Start poll" at bounding box center [259, 171] width 462 height 301
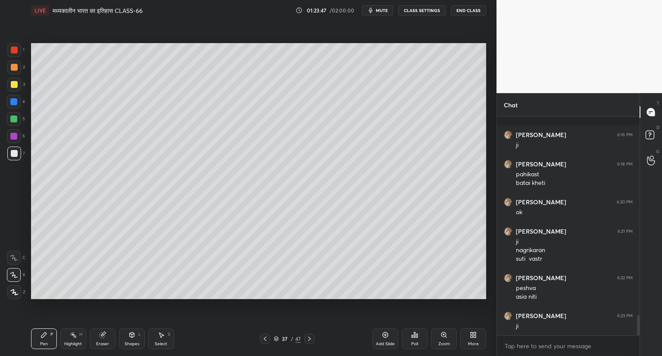
scroll to position [2141, 0]
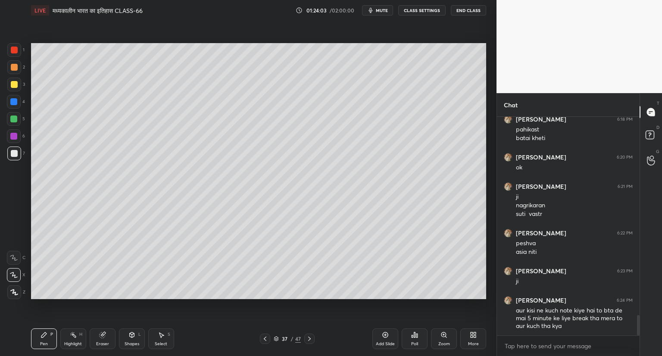
click at [385, 335] on icon at bounding box center [385, 335] width 3 height 3
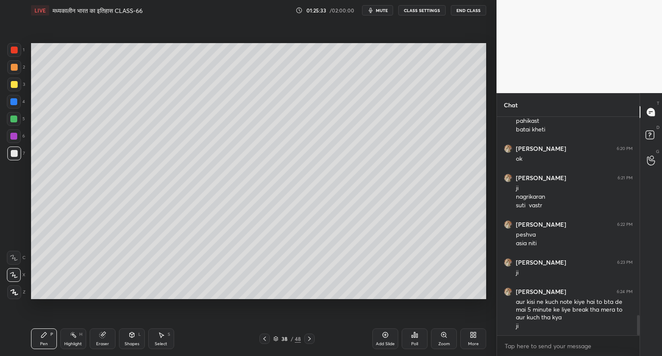
scroll to position [2179, 0]
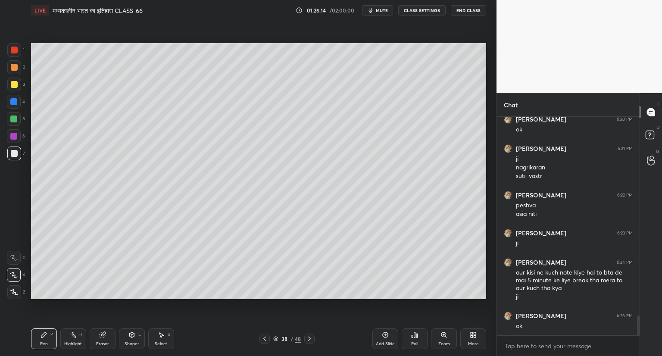
click at [386, 335] on icon at bounding box center [385, 335] width 3 height 3
click at [386, 333] on icon at bounding box center [385, 335] width 7 height 7
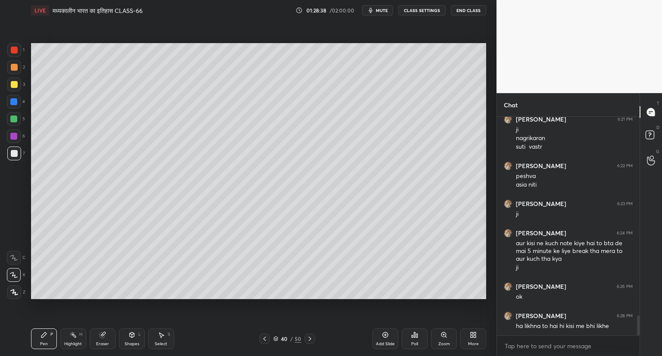
click at [385, 327] on div "Add Slide Poll Zoom More" at bounding box center [430, 339] width 114 height 48
click at [382, 335] on icon at bounding box center [385, 335] width 7 height 7
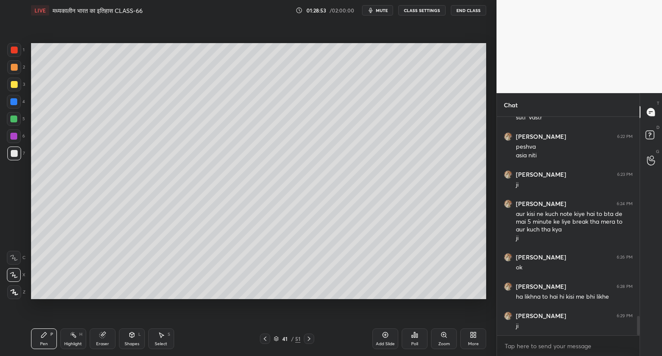
scroll to position [2267, 0]
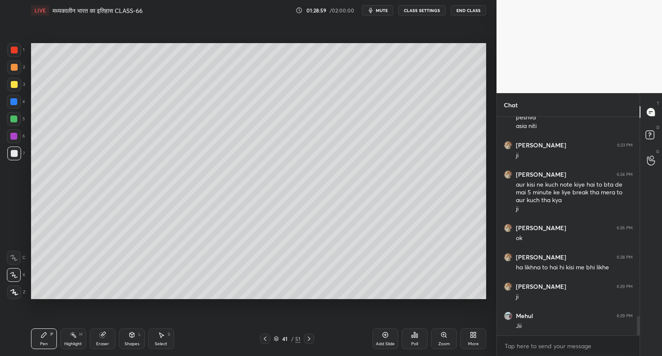
click at [385, 11] on span "mute" at bounding box center [382, 10] width 12 height 6
click at [383, 11] on span "unmute" at bounding box center [381, 10] width 19 height 6
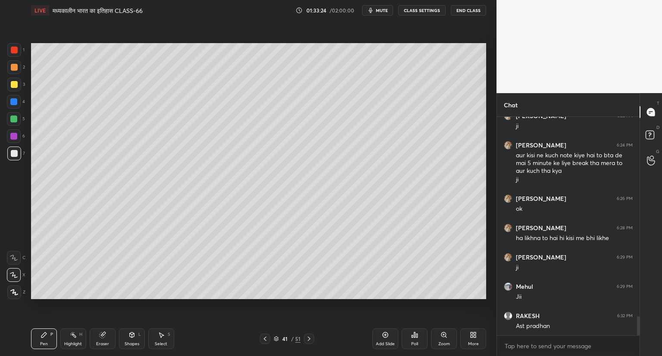
scroll to position [2325, 0]
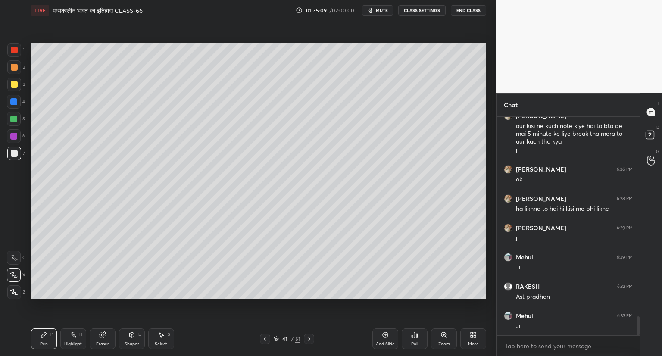
click at [387, 333] on icon at bounding box center [385, 335] width 7 height 7
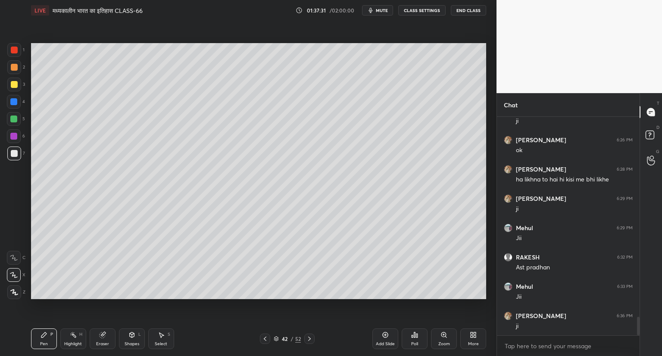
click at [387, 334] on icon at bounding box center [385, 335] width 7 height 7
click at [103, 336] on icon at bounding box center [103, 336] width 6 height 6
click at [43, 339] on icon at bounding box center [44, 335] width 7 height 7
click at [488, 246] on div "Setting up your live class Poll for secs No correct answer Start poll" at bounding box center [259, 171] width 462 height 301
click at [386, 331] on div "Add Slide" at bounding box center [386, 339] width 26 height 21
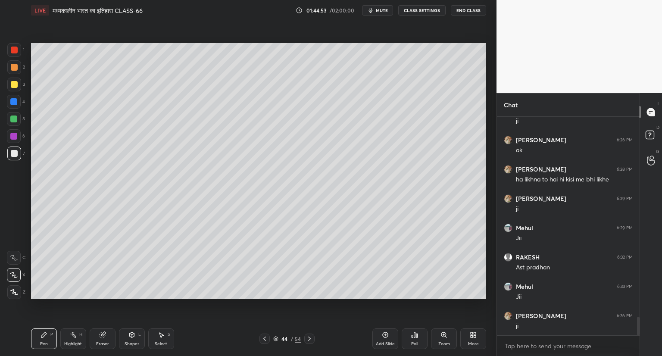
click at [386, 337] on icon at bounding box center [385, 335] width 7 height 7
click at [100, 337] on icon at bounding box center [103, 336] width 6 height 6
click at [16, 193] on div at bounding box center [14, 195] width 14 height 14
click at [45, 339] on div "Pen P" at bounding box center [44, 339] width 26 height 21
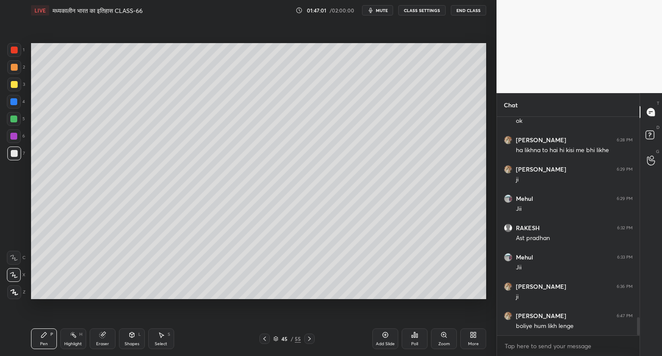
scroll to position [2413, 0]
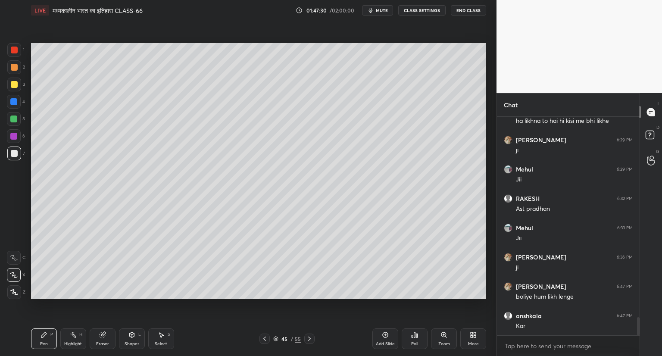
click at [388, 334] on icon at bounding box center [386, 336] width 6 height 6
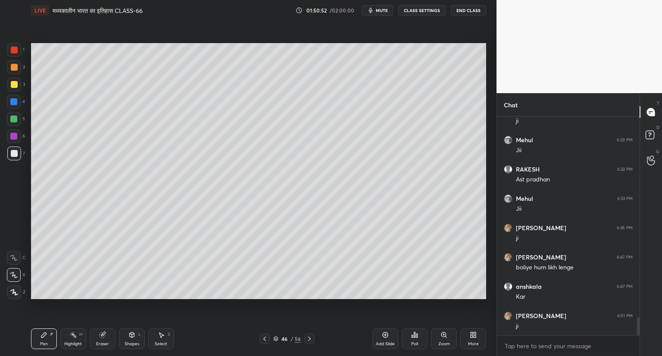
click at [383, 331] on div "Add Slide" at bounding box center [386, 339] width 26 height 21
click at [263, 340] on icon at bounding box center [265, 339] width 7 height 7
click at [267, 337] on icon at bounding box center [265, 339] width 7 height 7
click at [265, 337] on icon at bounding box center [265, 339] width 7 height 7
click at [309, 339] on icon at bounding box center [309, 339] width 7 height 7
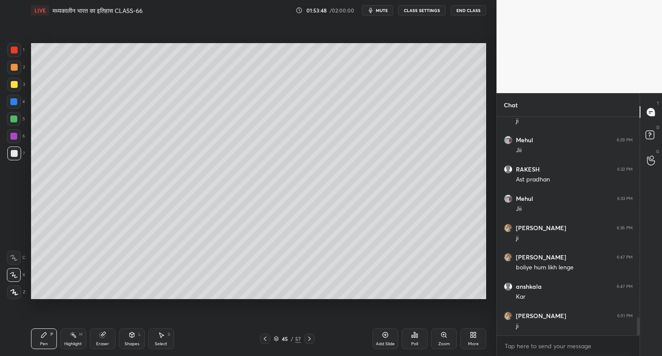
click at [310, 339] on icon at bounding box center [309, 339] width 3 height 4
click at [313, 336] on div at bounding box center [309, 339] width 10 height 10
click at [267, 340] on icon at bounding box center [265, 339] width 7 height 7
click at [311, 338] on icon at bounding box center [309, 339] width 7 height 7
click at [386, 333] on icon at bounding box center [385, 335] width 7 height 7
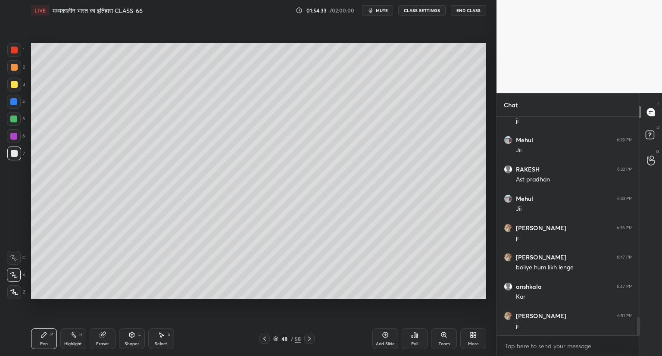
click at [264, 339] on icon at bounding box center [264, 339] width 7 height 7
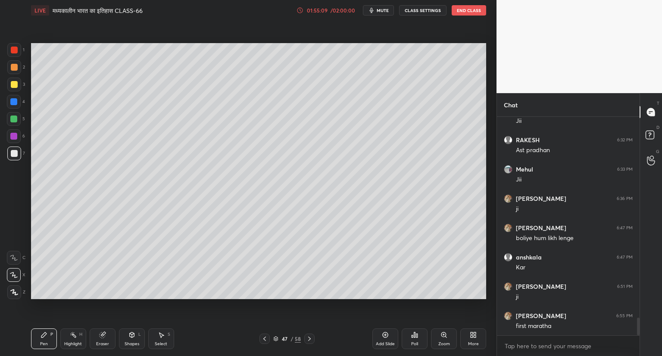
click at [390, 336] on div "Add Slide" at bounding box center [386, 339] width 26 height 21
click at [380, 325] on div "Add Slide Poll Zoom More" at bounding box center [430, 339] width 114 height 48
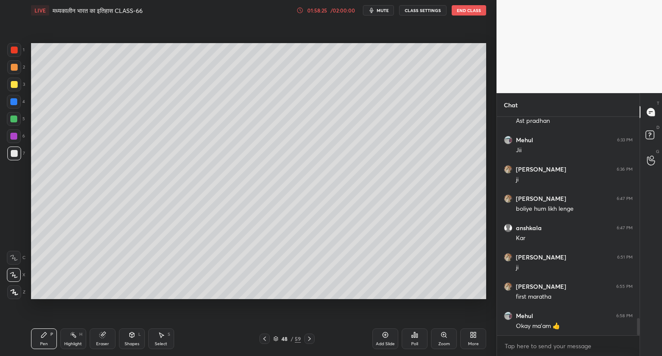
scroll to position [2531, 0]
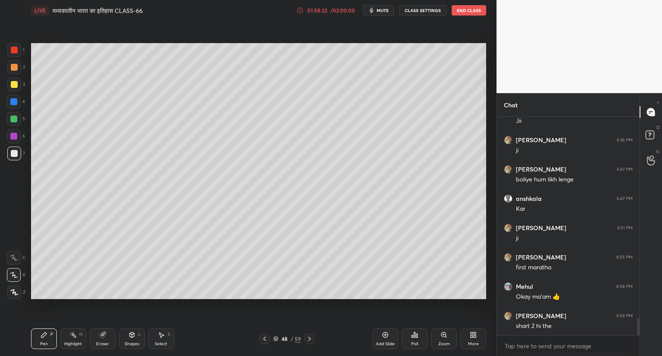
click at [262, 338] on icon at bounding box center [264, 339] width 7 height 7
click at [265, 339] on icon at bounding box center [264, 339] width 7 height 7
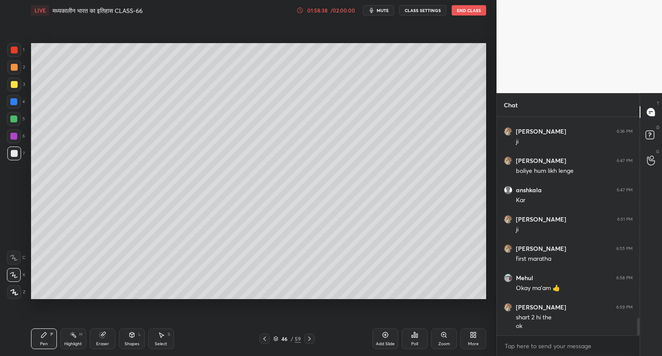
click at [310, 339] on icon at bounding box center [309, 339] width 7 height 7
click at [311, 340] on icon at bounding box center [309, 339] width 7 height 7
click at [312, 342] on icon at bounding box center [309, 339] width 7 height 7
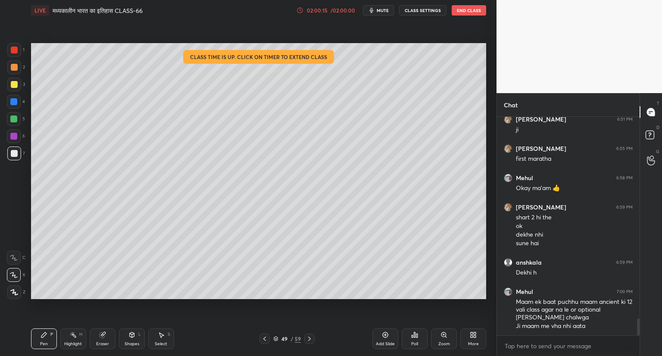
scroll to position [2669, 0]
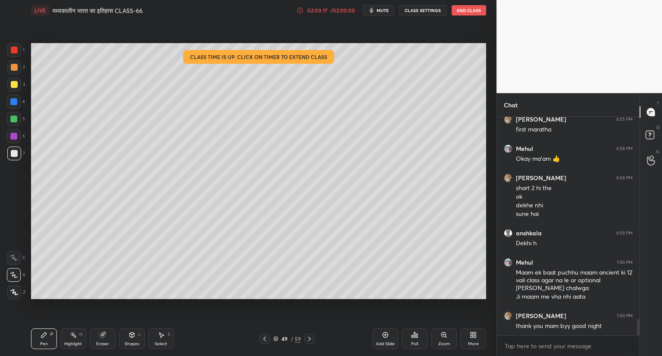
click at [472, 13] on button "End Class" at bounding box center [469, 10] width 35 height 10
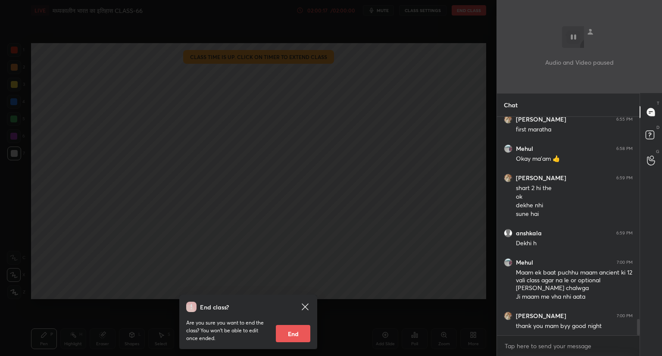
scroll to position [2698, 0]
